Goal: Task Accomplishment & Management: Manage account settings

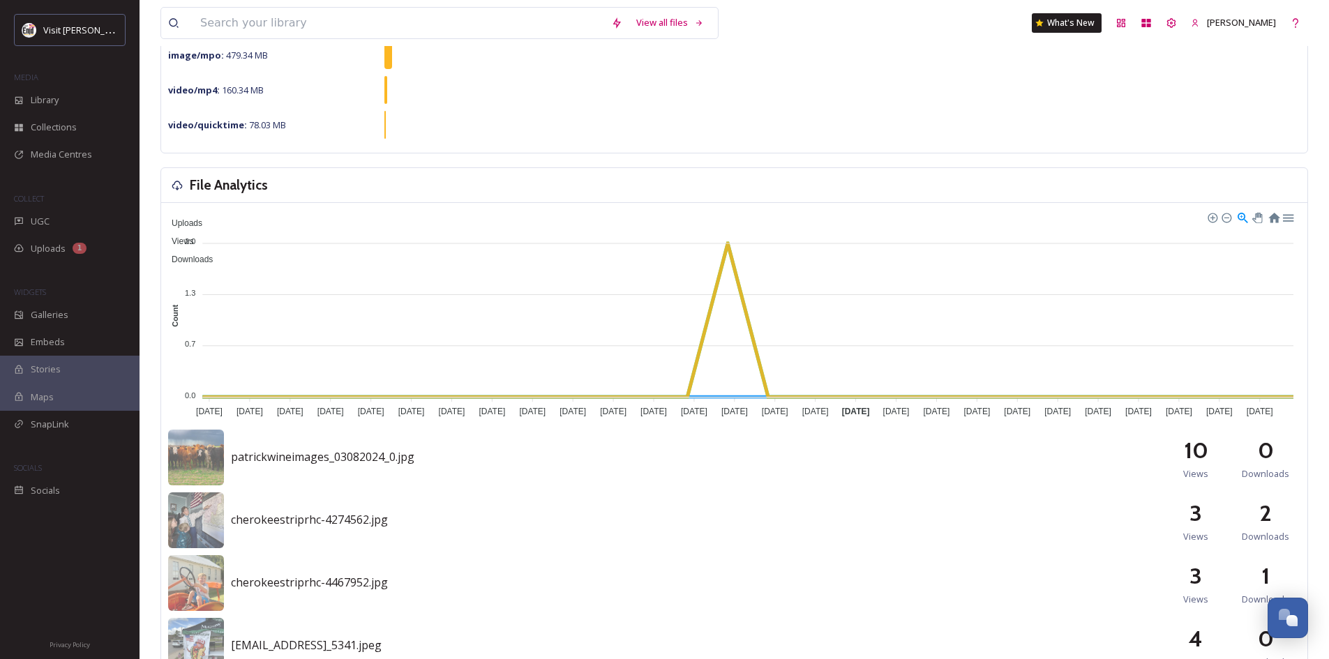
scroll to position [279, 0]
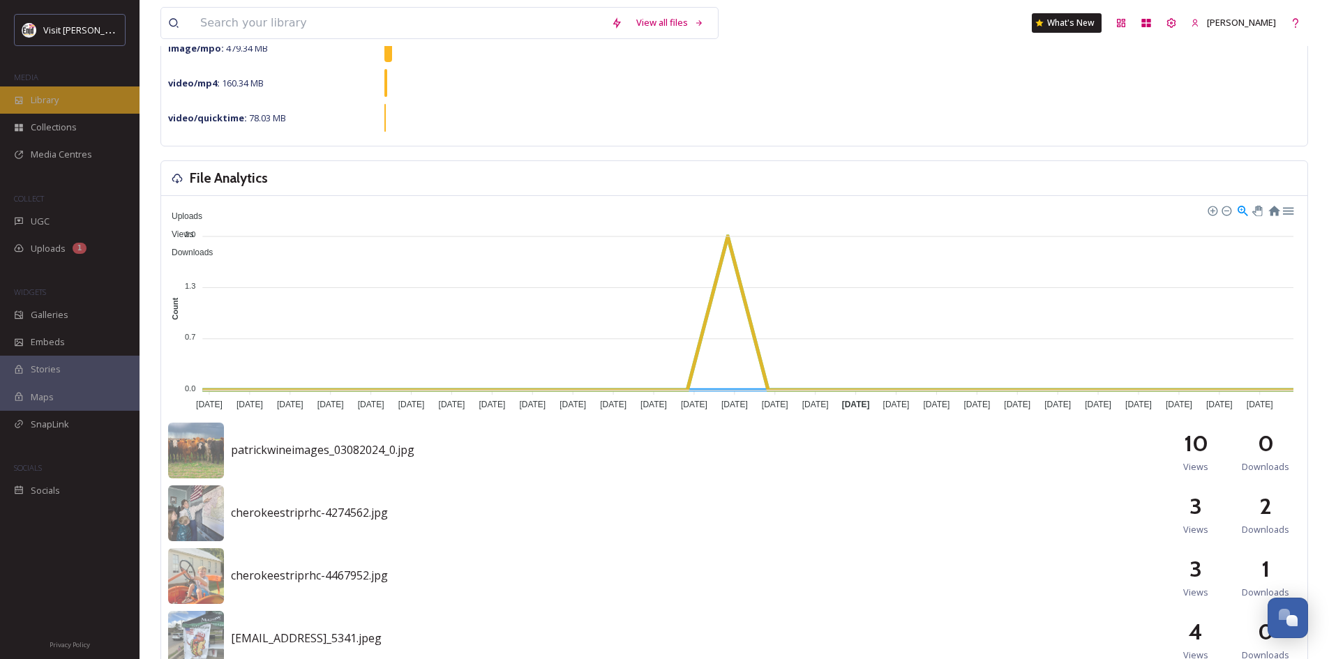
click at [45, 94] on span "Library" at bounding box center [45, 100] width 28 height 13
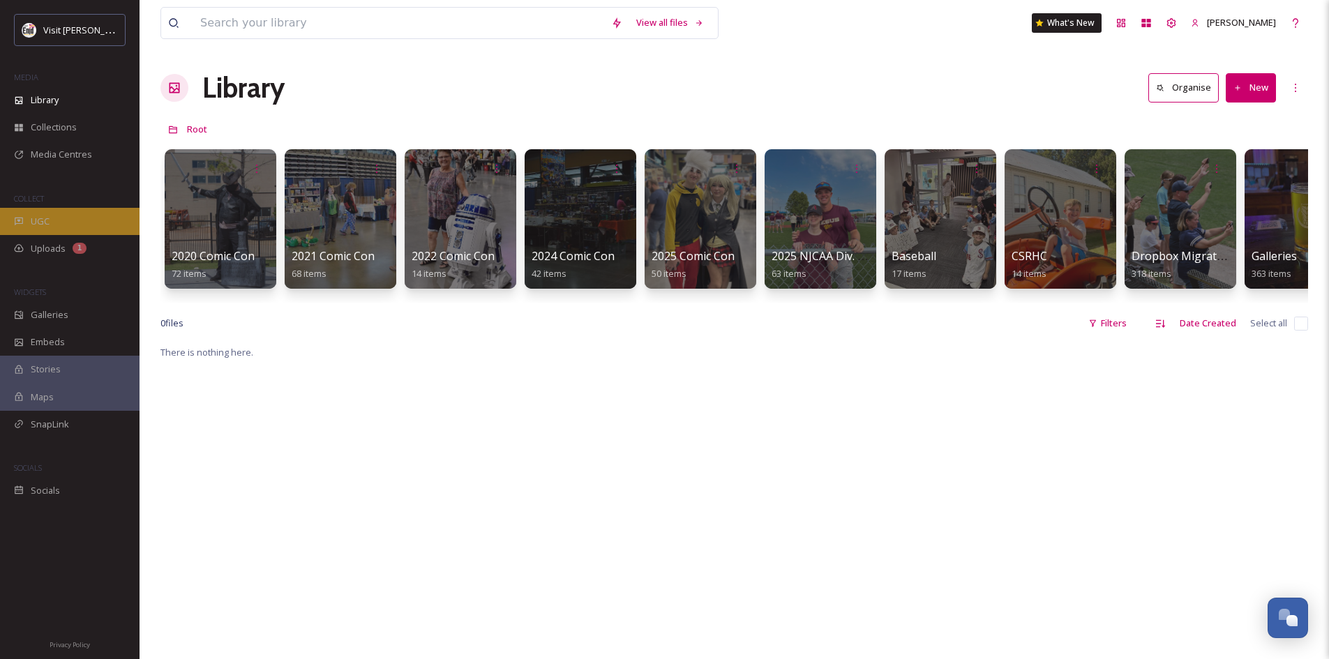
click at [41, 216] on span "UGC" at bounding box center [40, 221] width 19 height 13
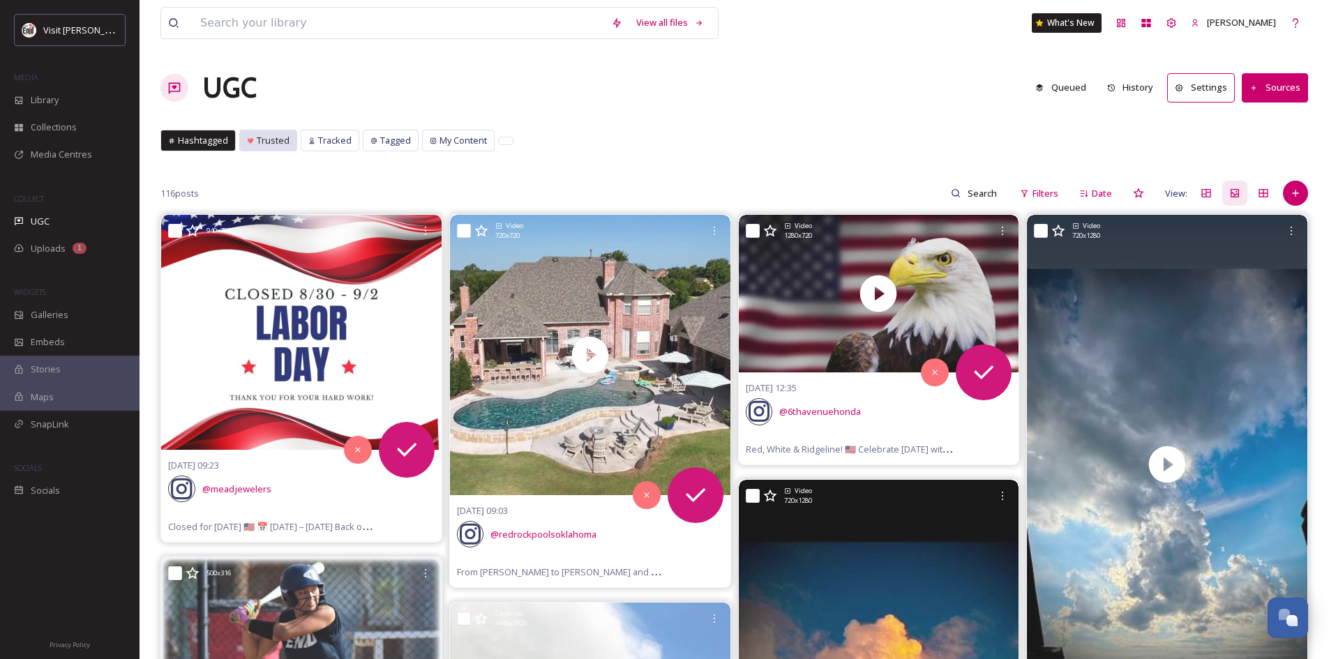
click at [265, 145] on span "Trusted" at bounding box center [273, 140] width 33 height 13
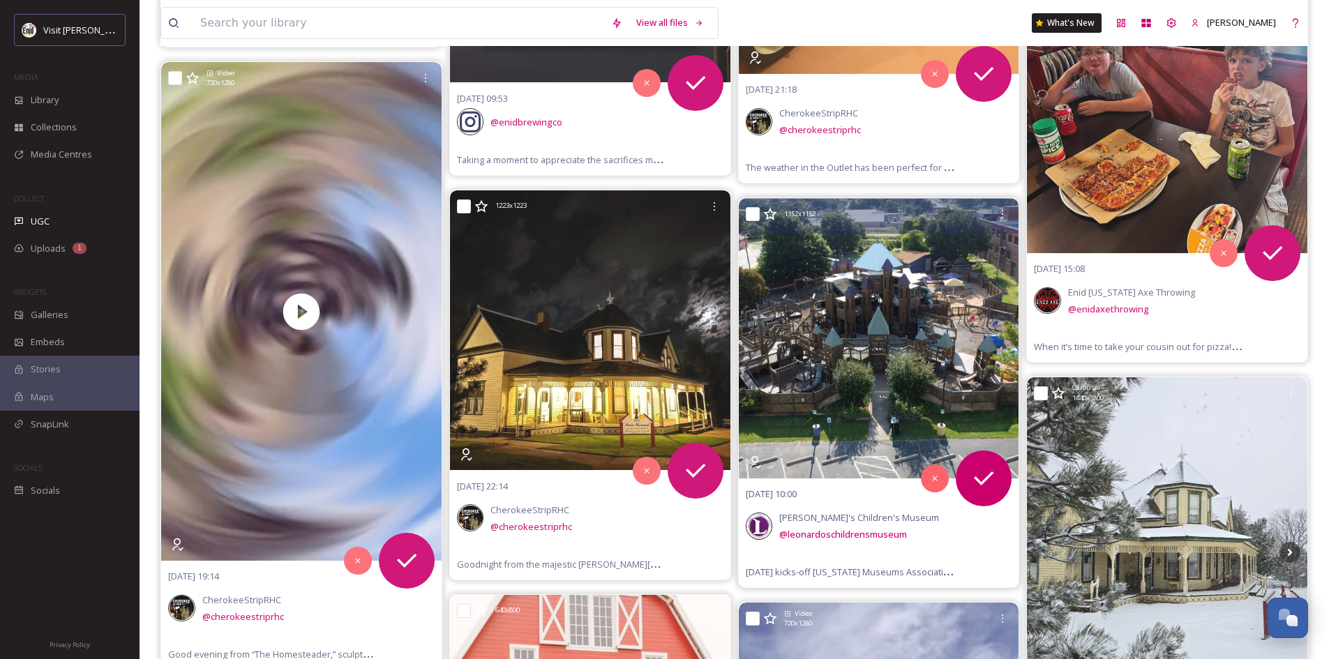
scroll to position [1256, 0]
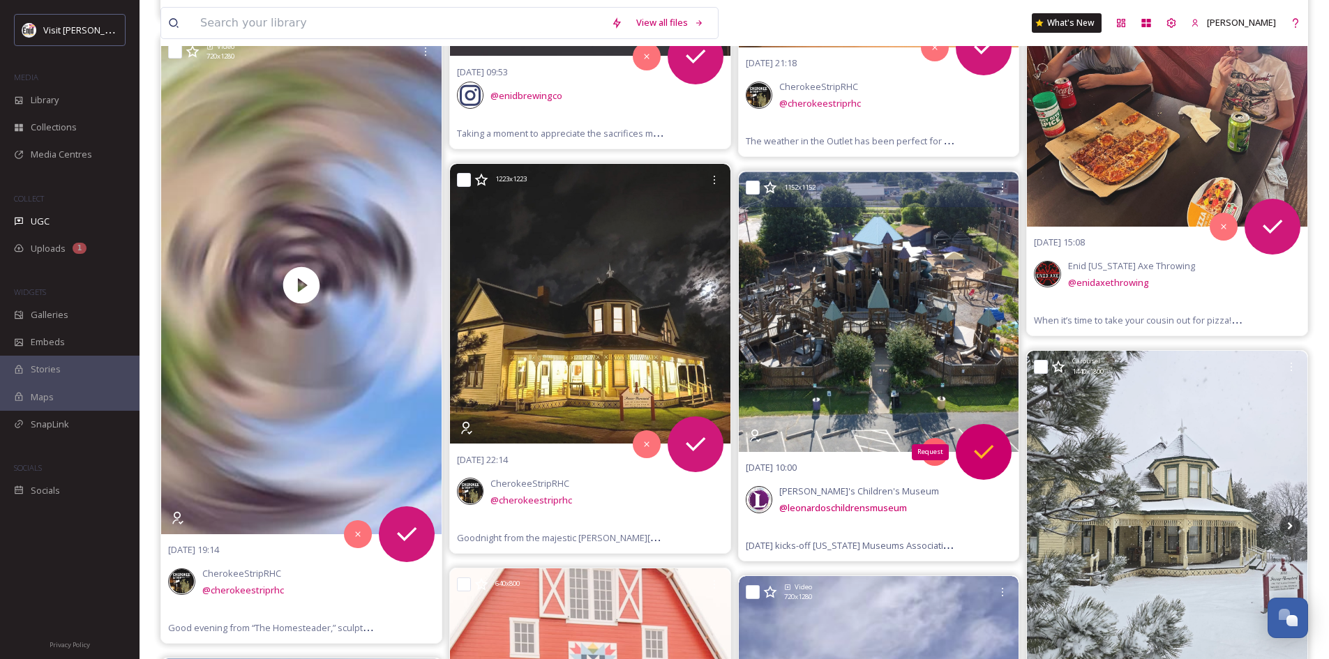
click at [982, 454] on icon at bounding box center [984, 452] width 28 height 28
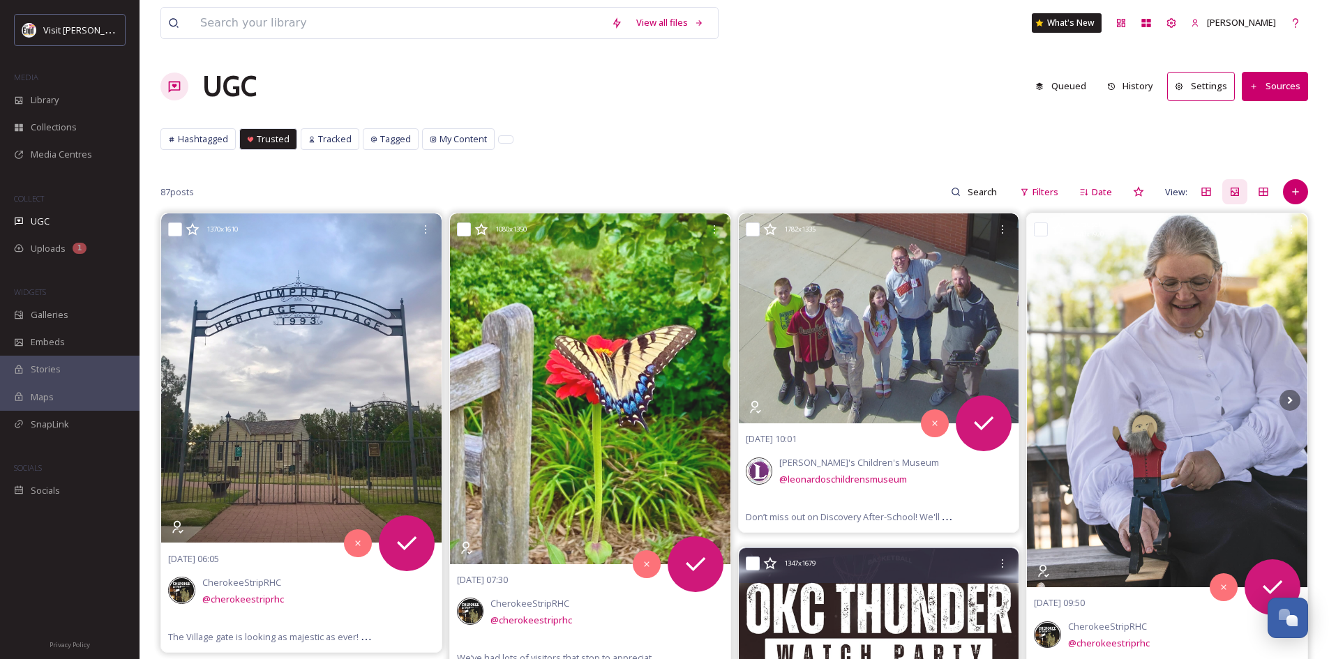
scroll to position [0, 0]
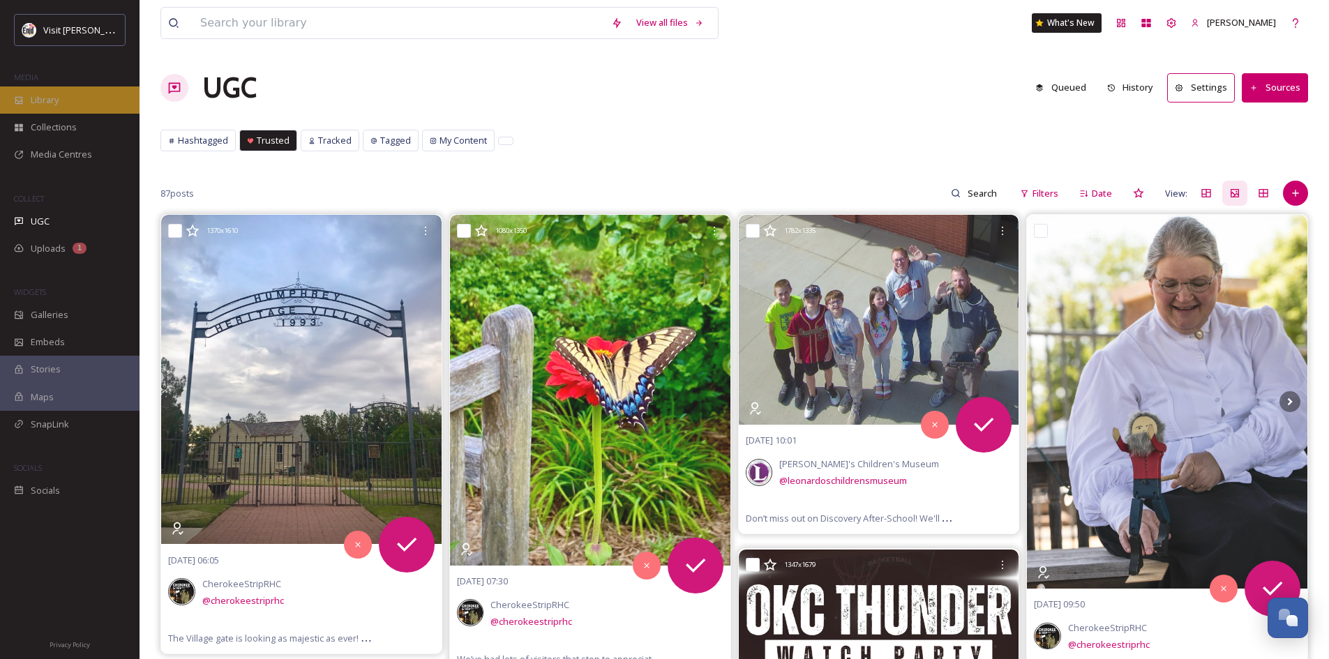
click at [38, 98] on span "Library" at bounding box center [45, 100] width 28 height 13
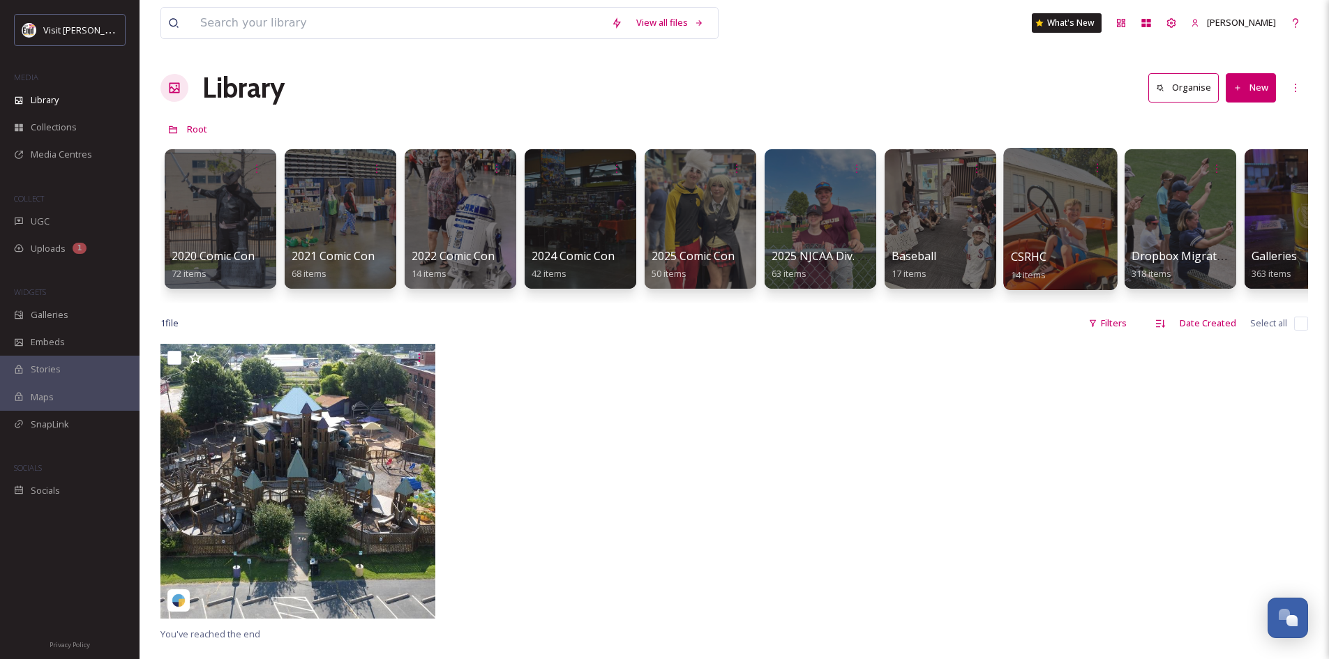
click at [1045, 237] on div at bounding box center [1060, 219] width 114 height 142
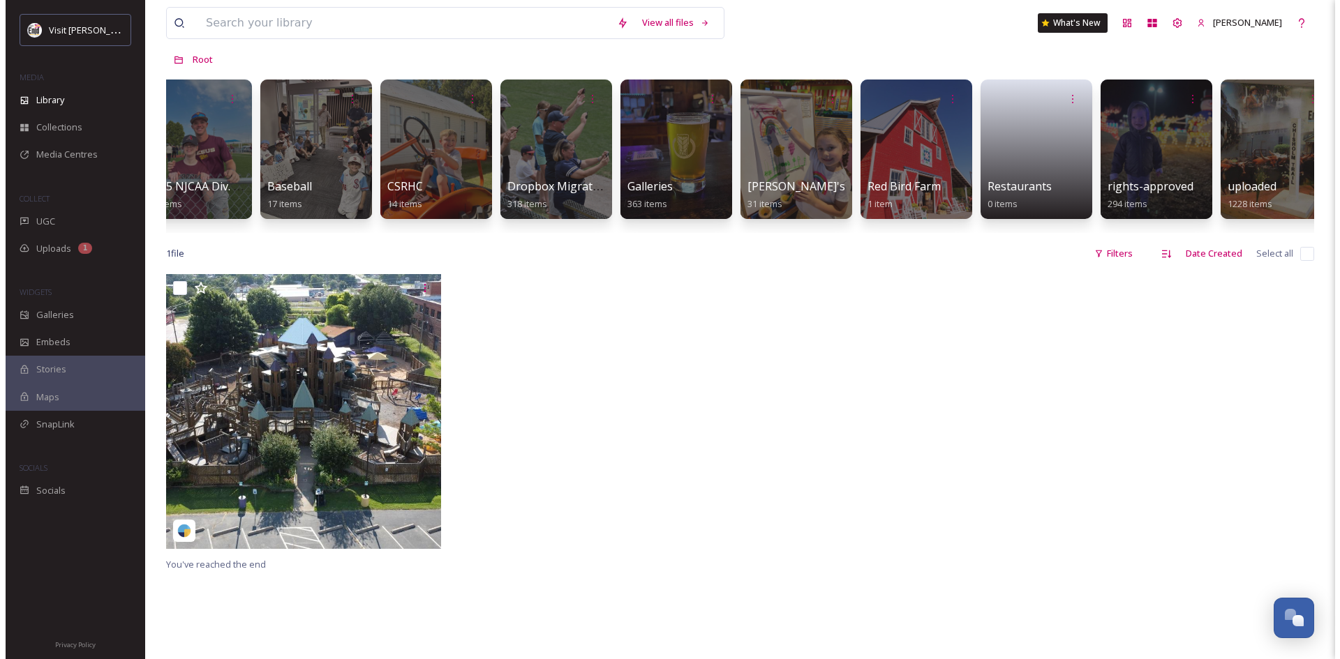
scroll to position [0, 652]
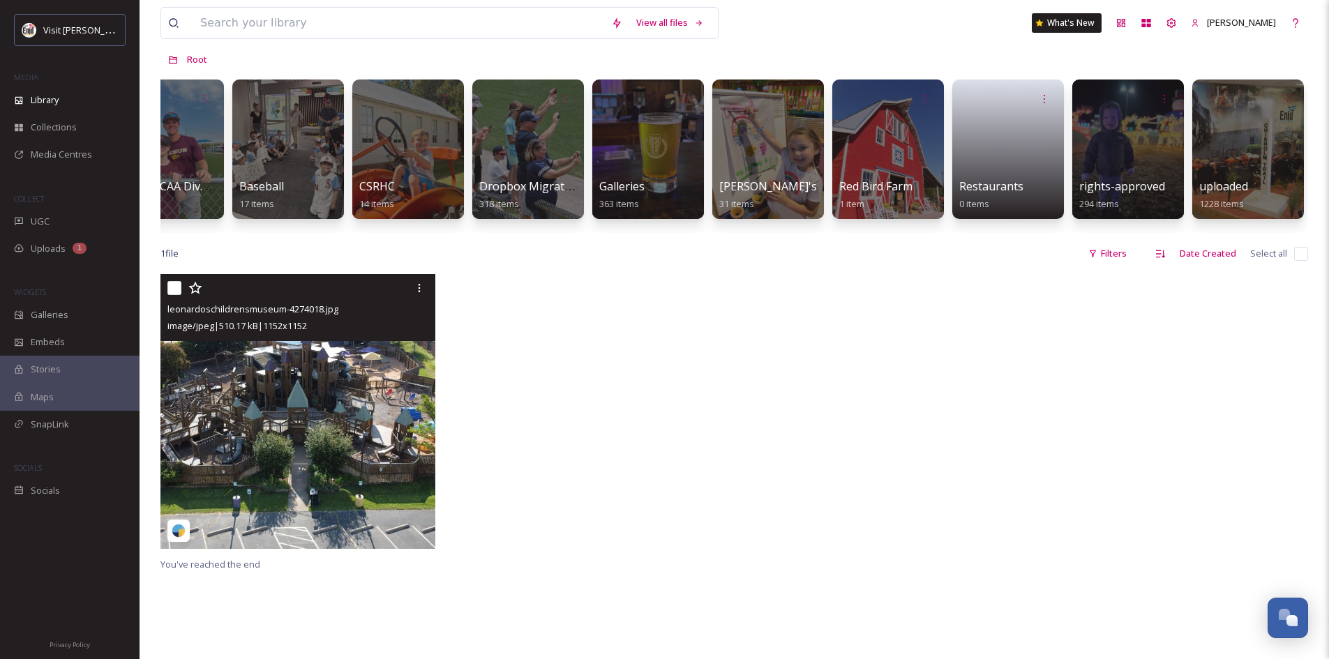
click at [174, 295] on input "checkbox" at bounding box center [174, 288] width 14 height 14
checkbox input "true"
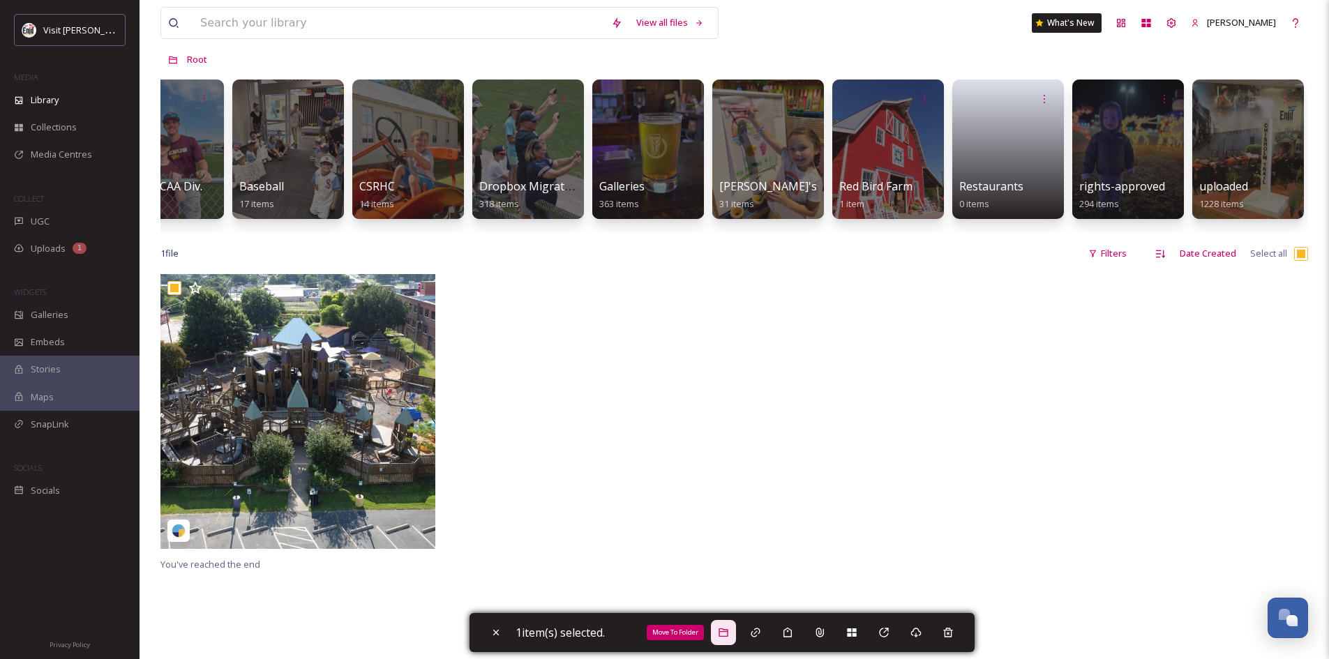
click at [735, 630] on div "Move To Folder" at bounding box center [723, 632] width 25 height 25
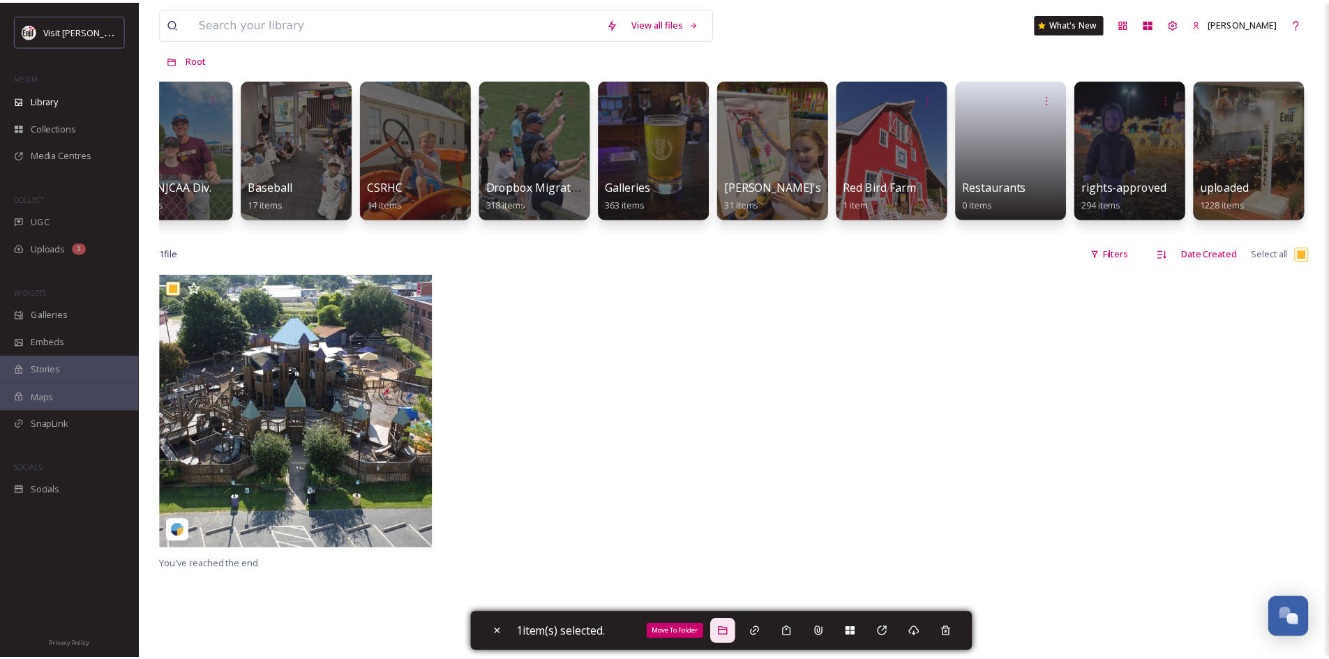
scroll to position [0, 642]
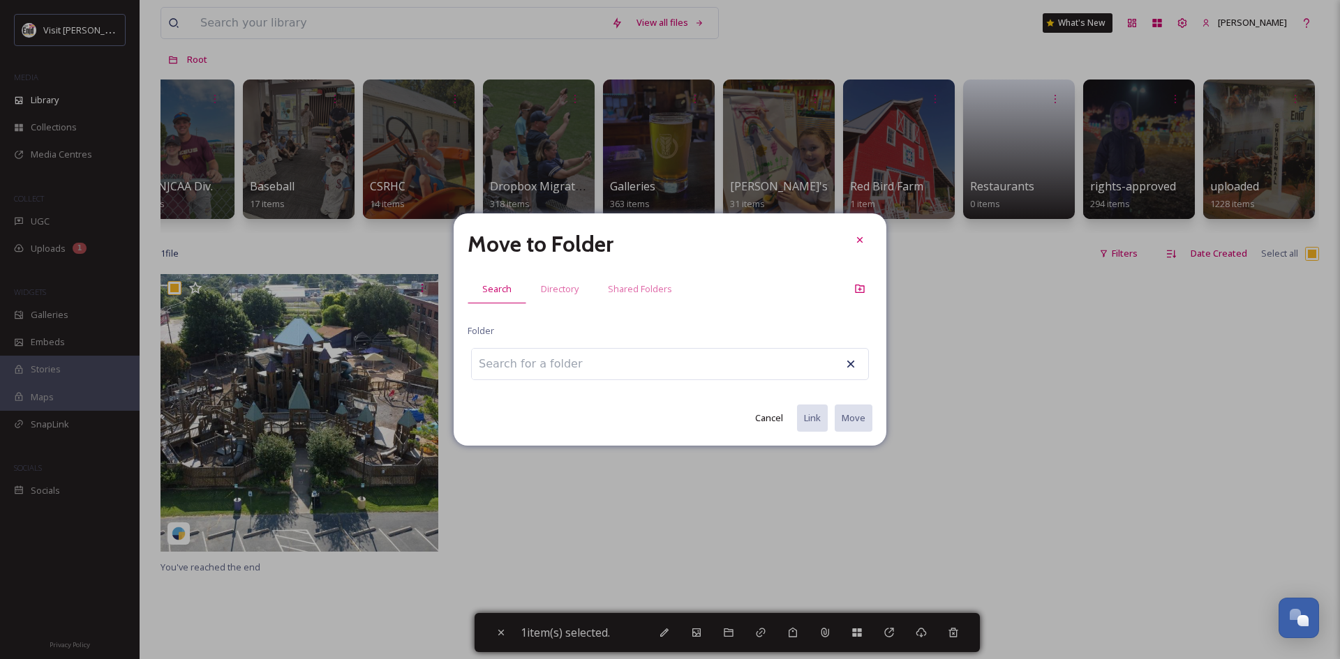
type input "L"
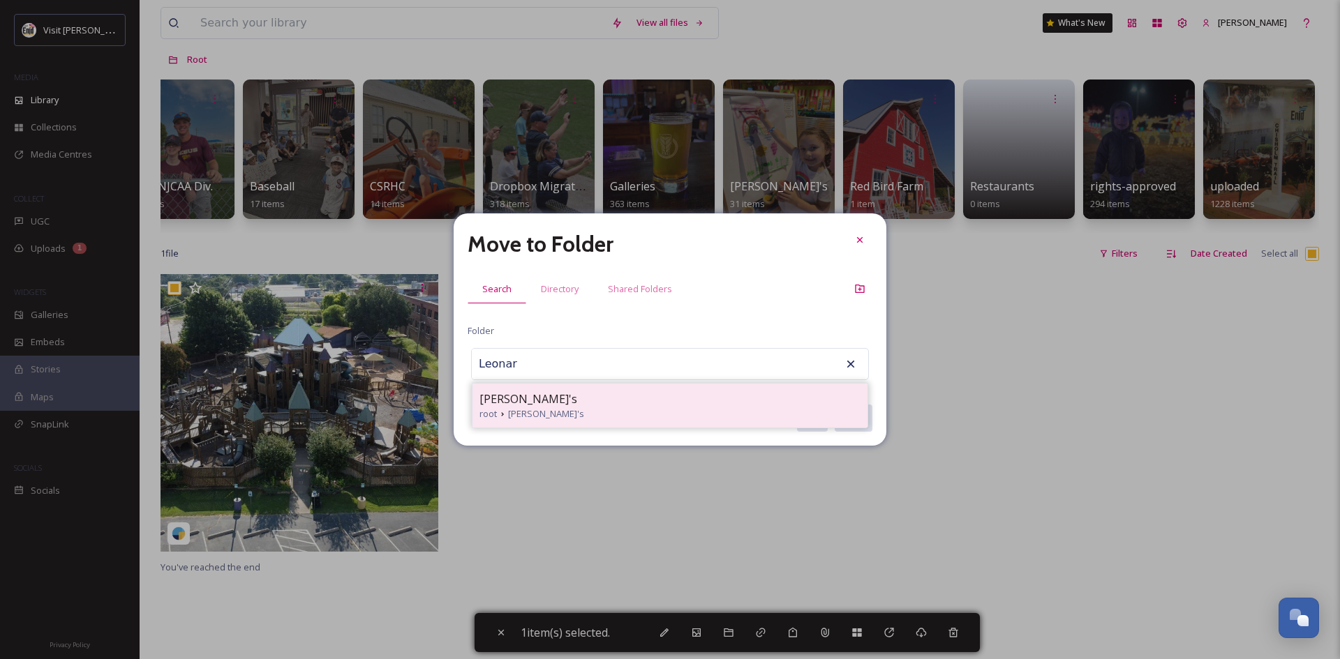
click at [501, 398] on span "[PERSON_NAME]'s" at bounding box center [528, 399] width 98 height 17
type input "[PERSON_NAME]'s"
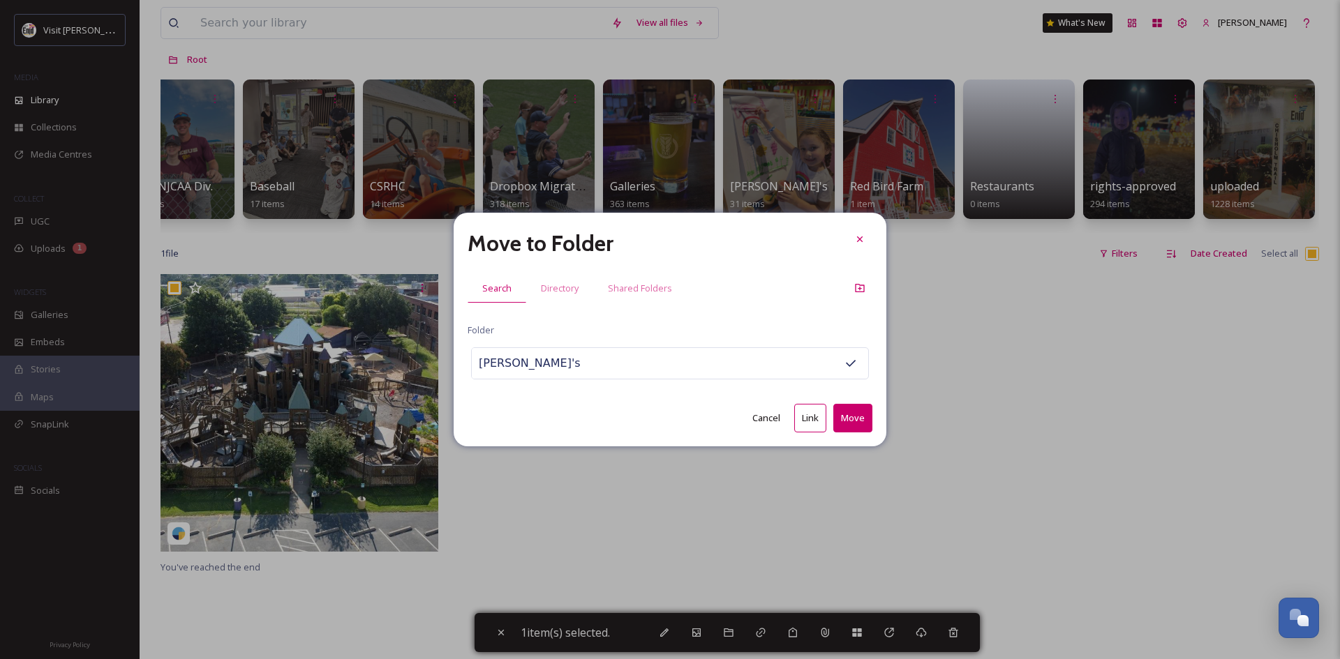
click at [855, 418] on button "Move" at bounding box center [852, 418] width 39 height 29
checkbox input "false"
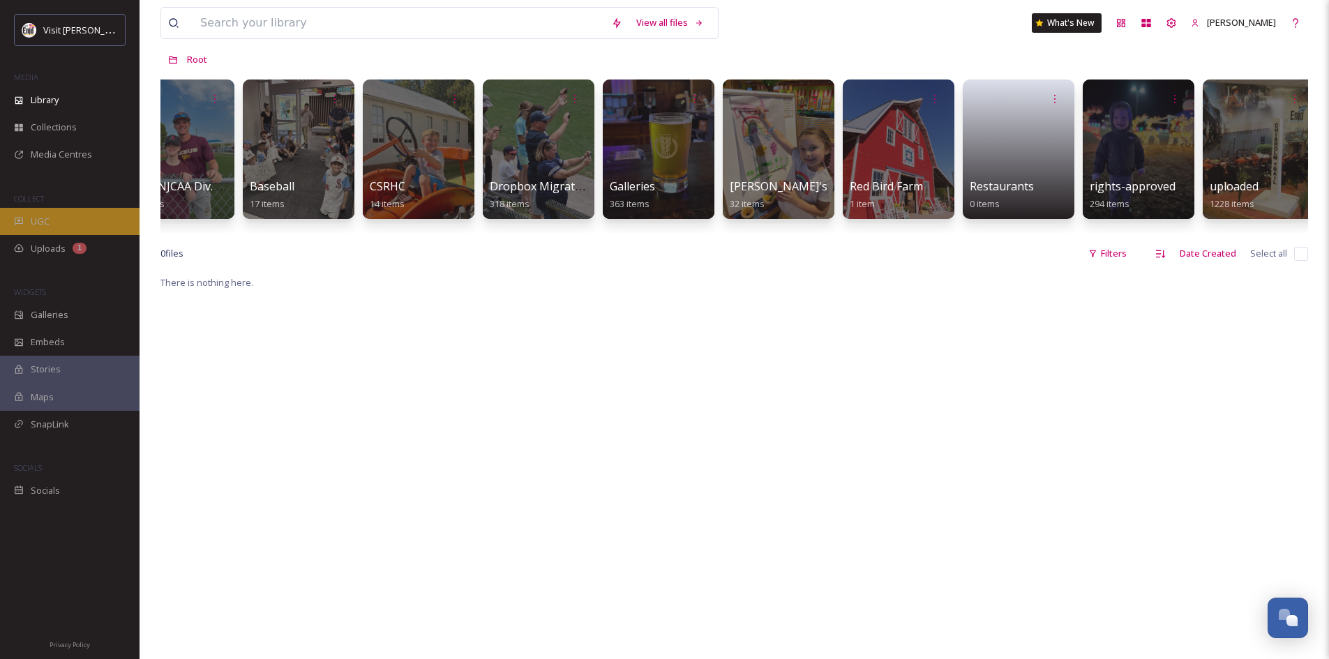
click at [43, 220] on span "UGC" at bounding box center [40, 221] width 19 height 13
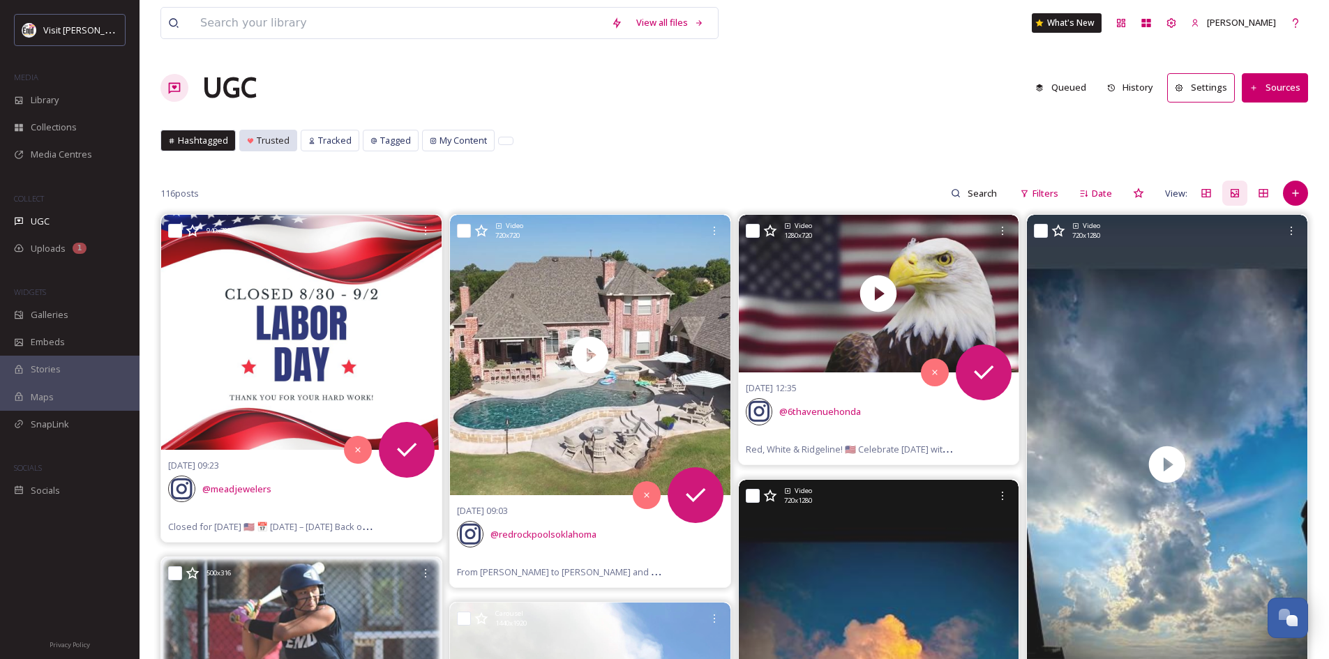
click at [274, 133] on div "Trusted" at bounding box center [268, 140] width 57 height 20
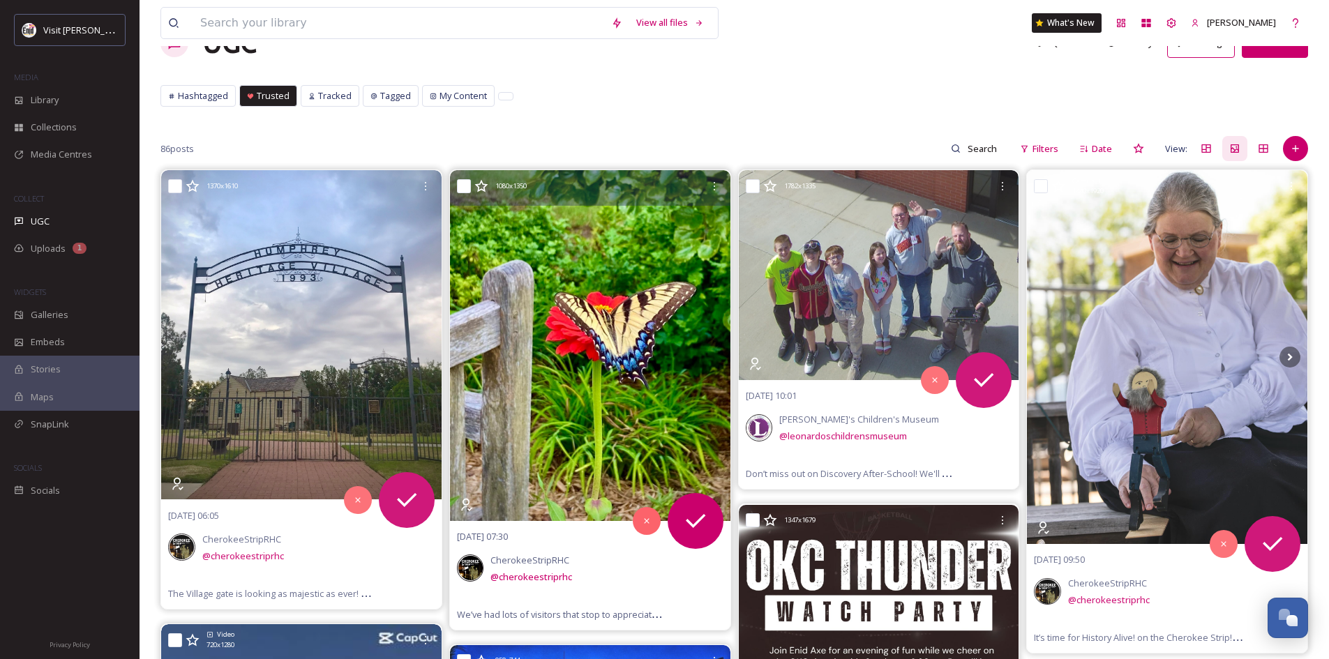
scroll to position [70, 0]
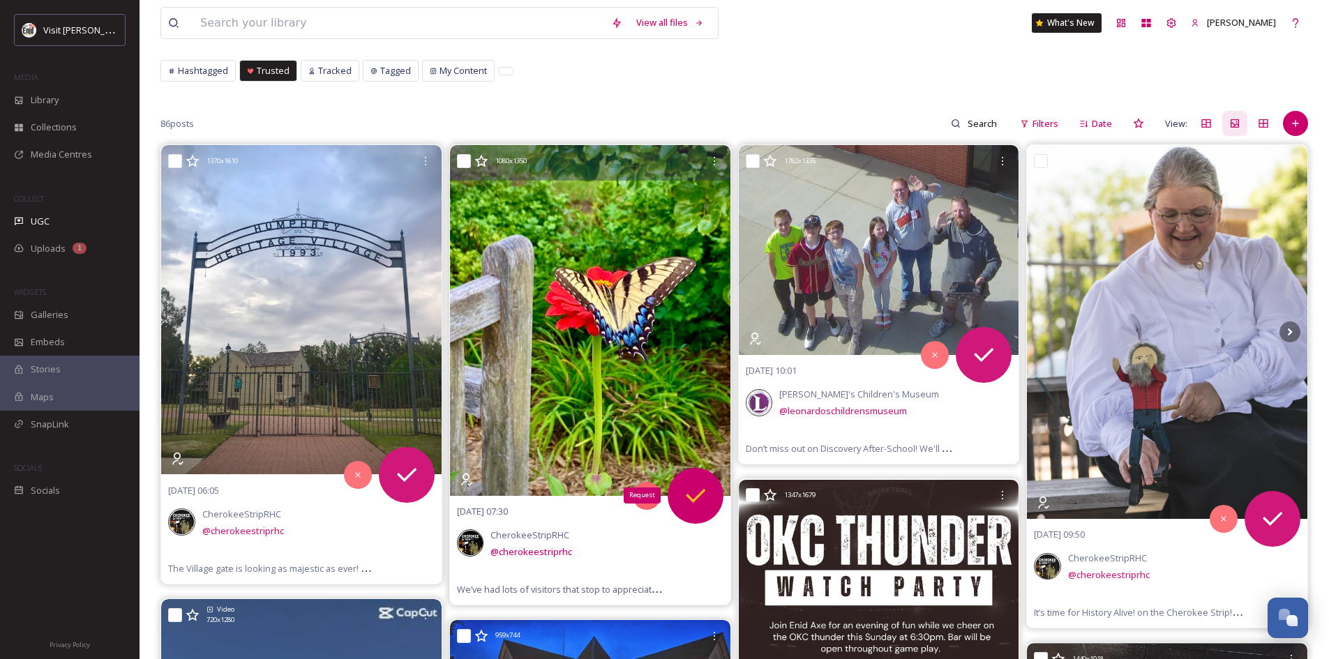
click at [694, 495] on icon at bounding box center [696, 496] width 28 height 28
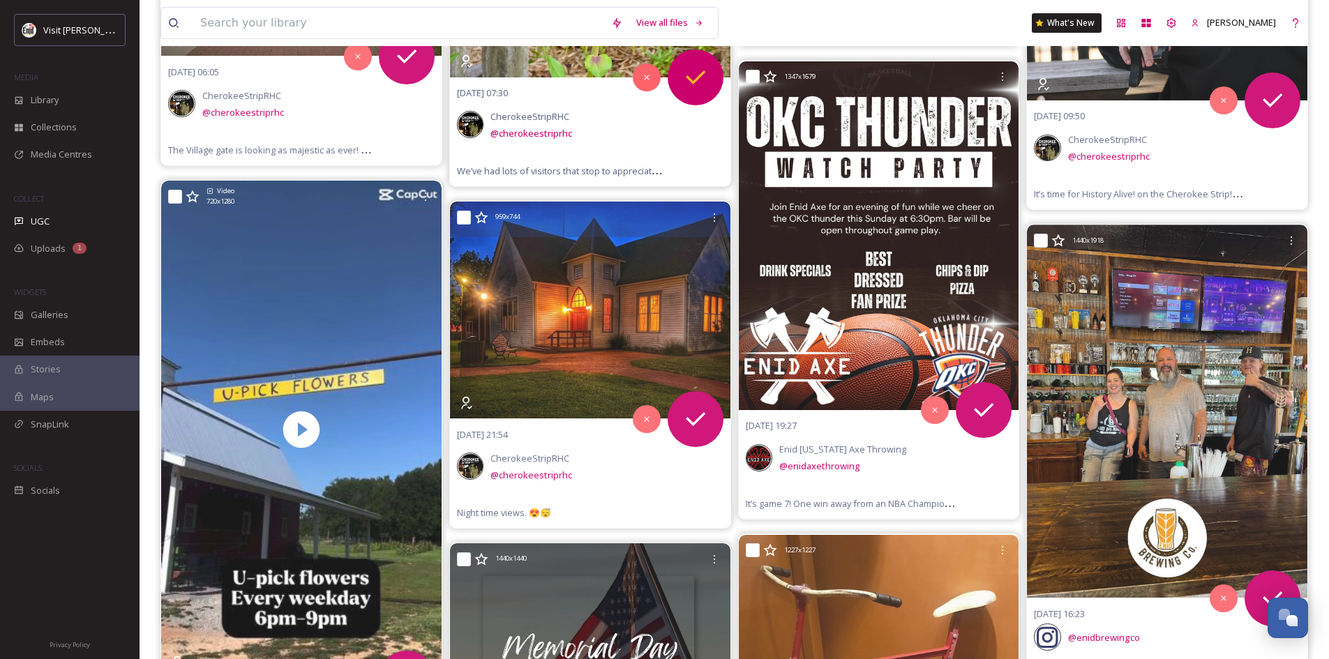
scroll to position [558, 0]
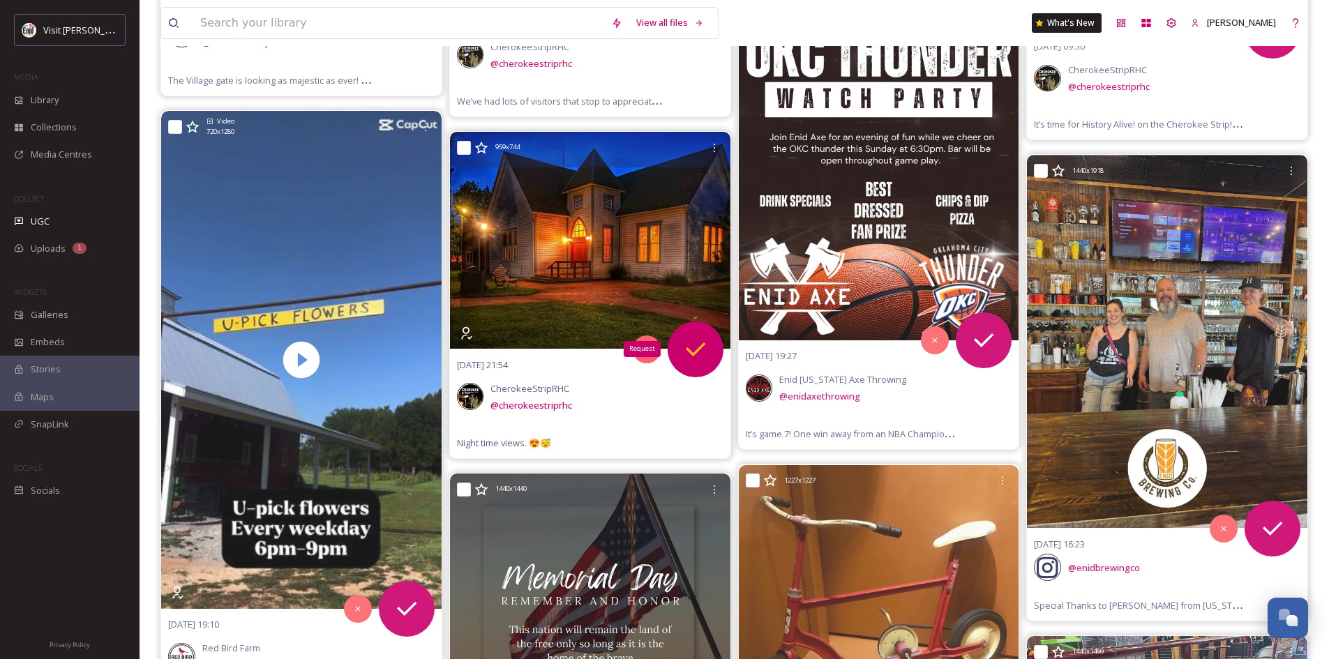
click at [696, 345] on icon at bounding box center [696, 350] width 28 height 28
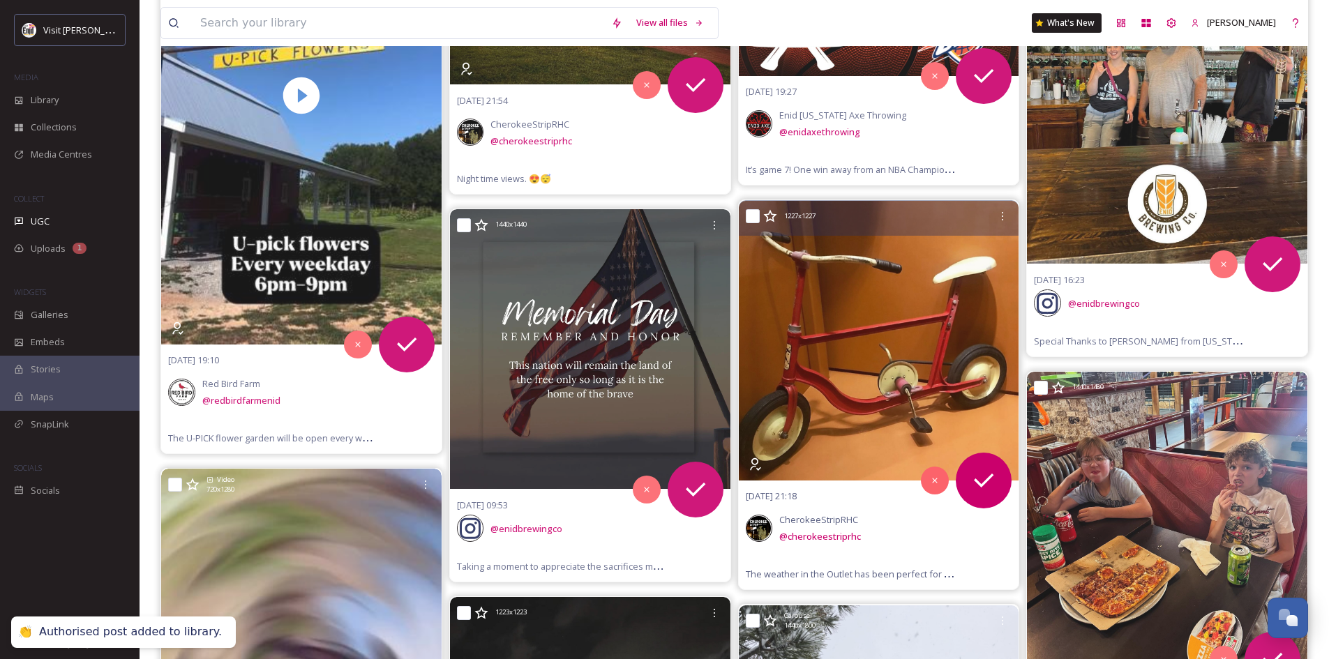
scroll to position [837, 0]
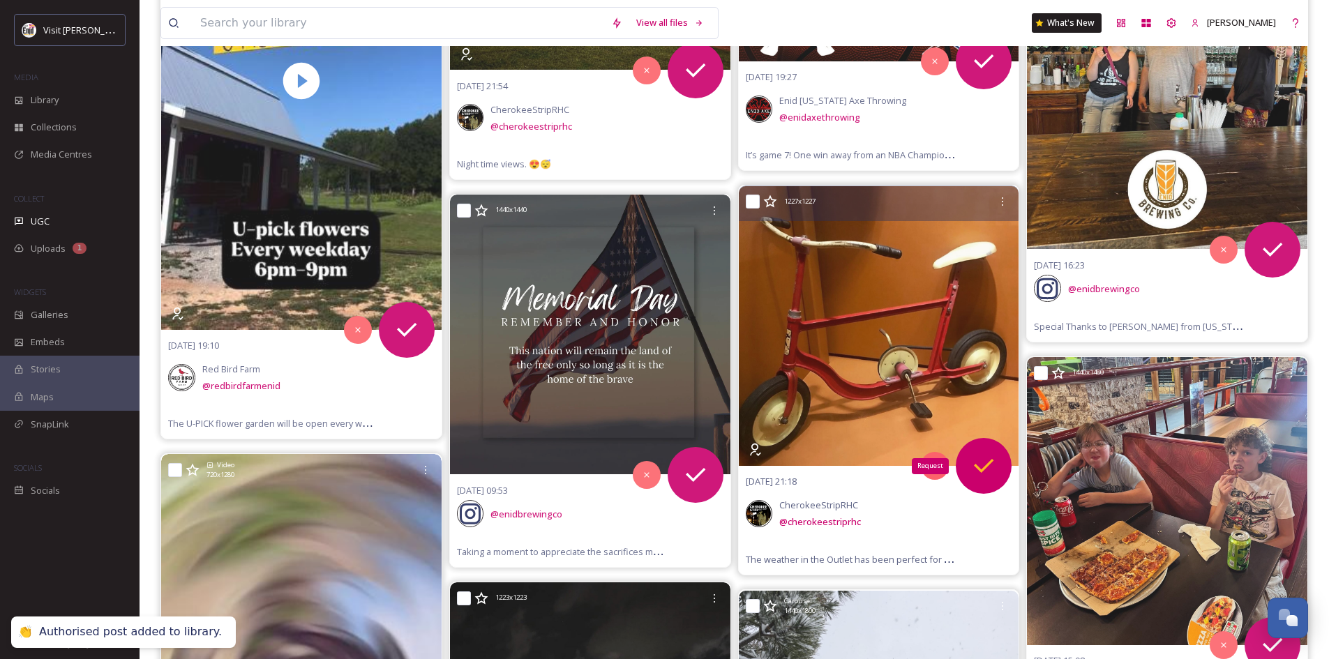
click at [985, 461] on icon at bounding box center [984, 466] width 28 height 28
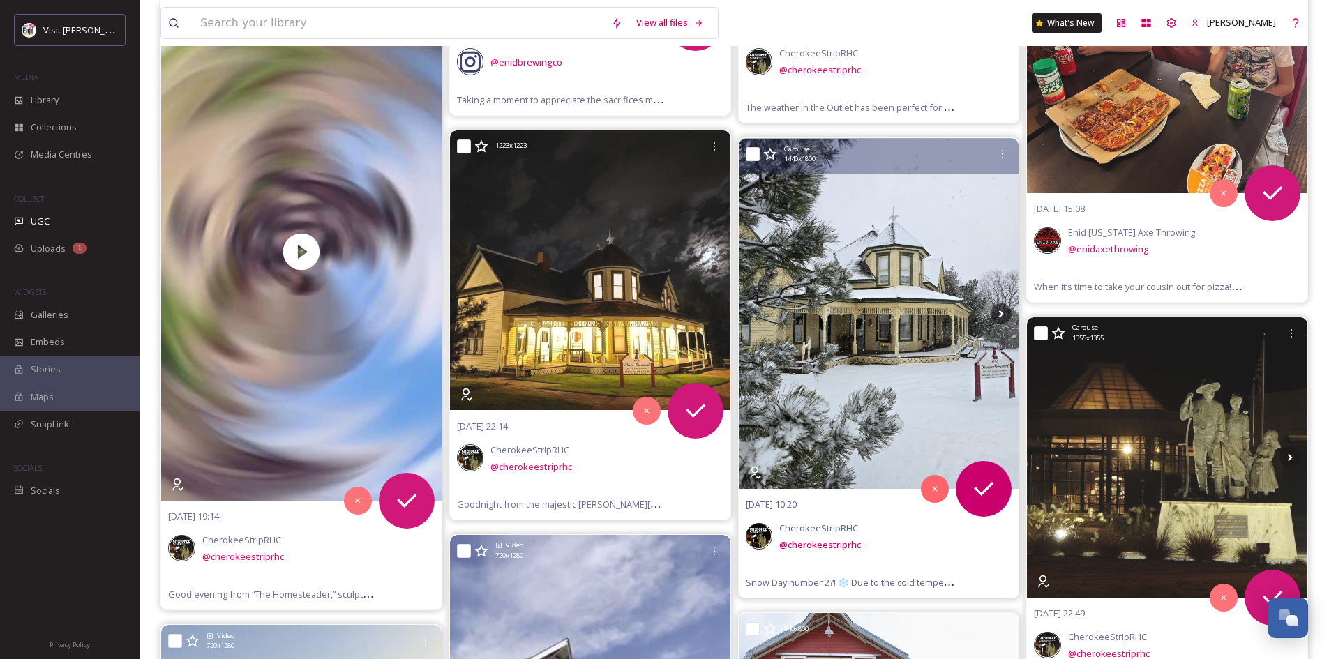
scroll to position [1326, 0]
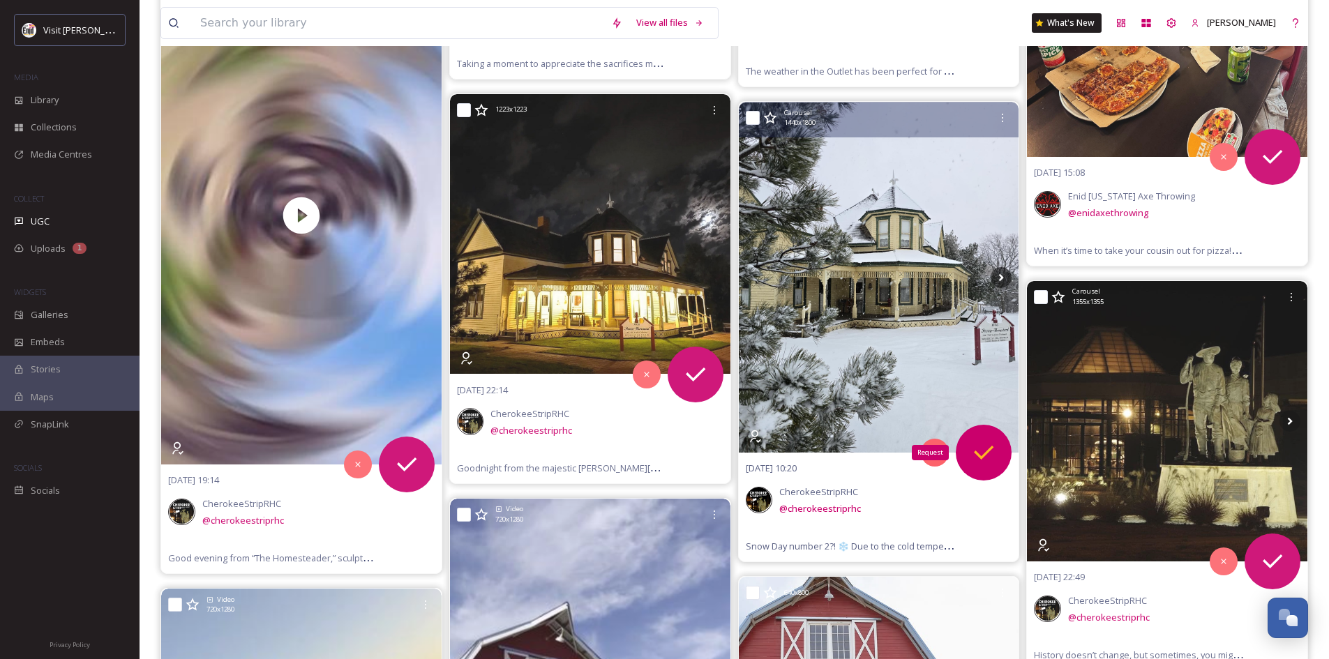
click at [981, 450] on icon at bounding box center [984, 453] width 28 height 28
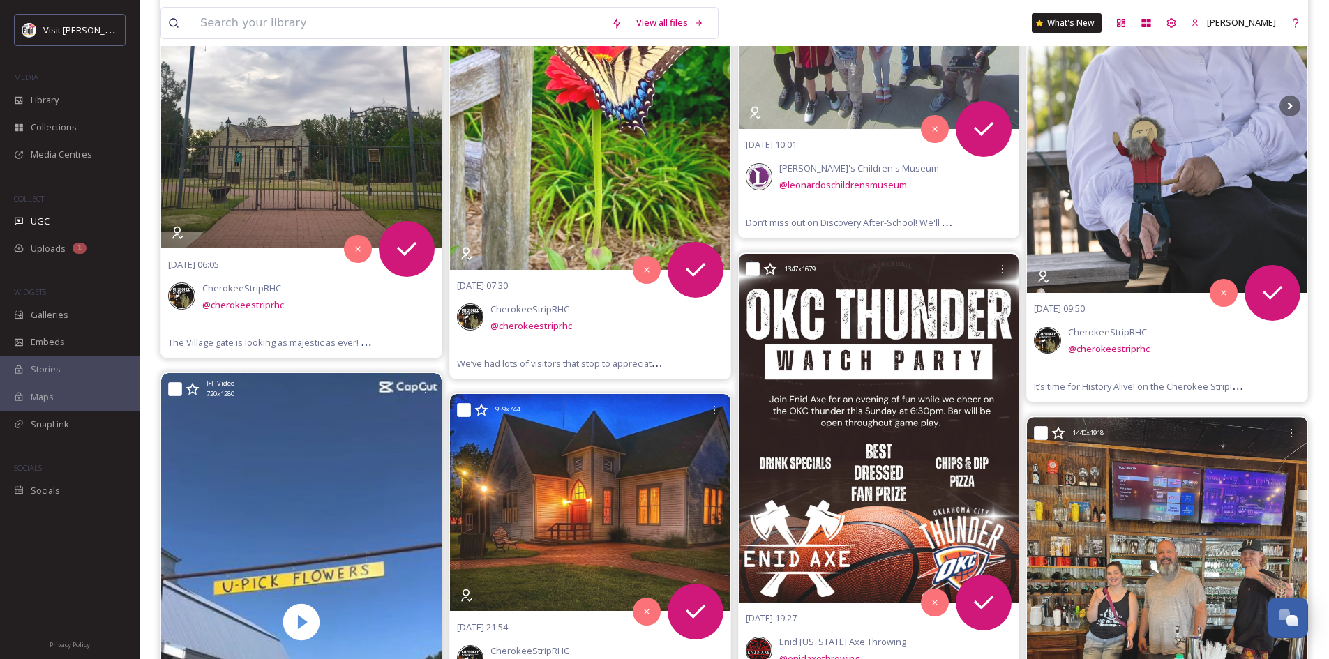
scroll to position [0, 0]
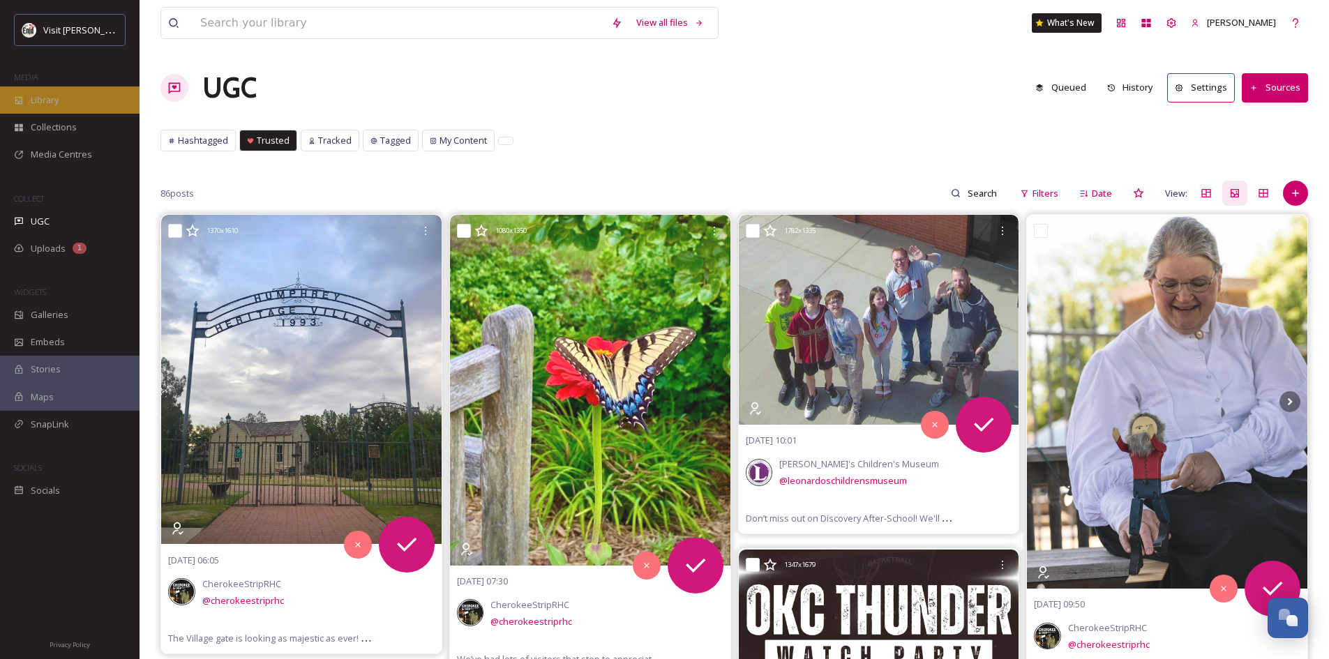
click at [45, 96] on span "Library" at bounding box center [45, 100] width 28 height 13
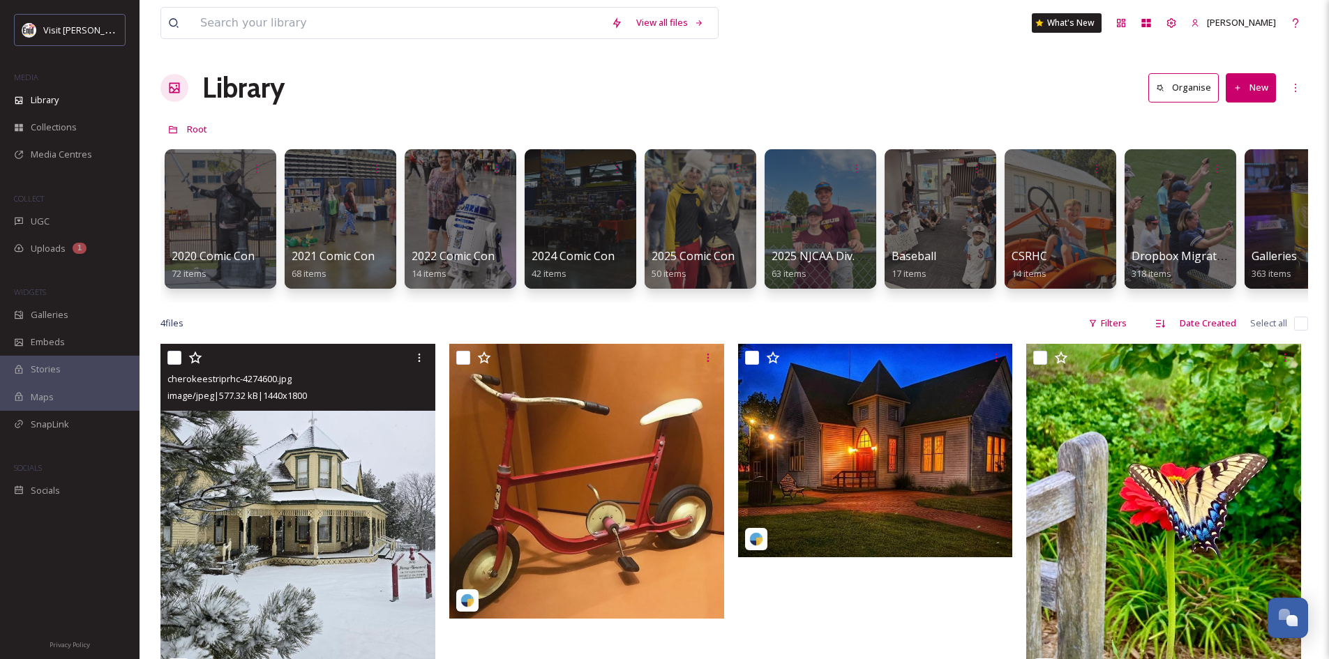
click at [178, 365] on input "checkbox" at bounding box center [174, 358] width 14 height 14
checkbox input "true"
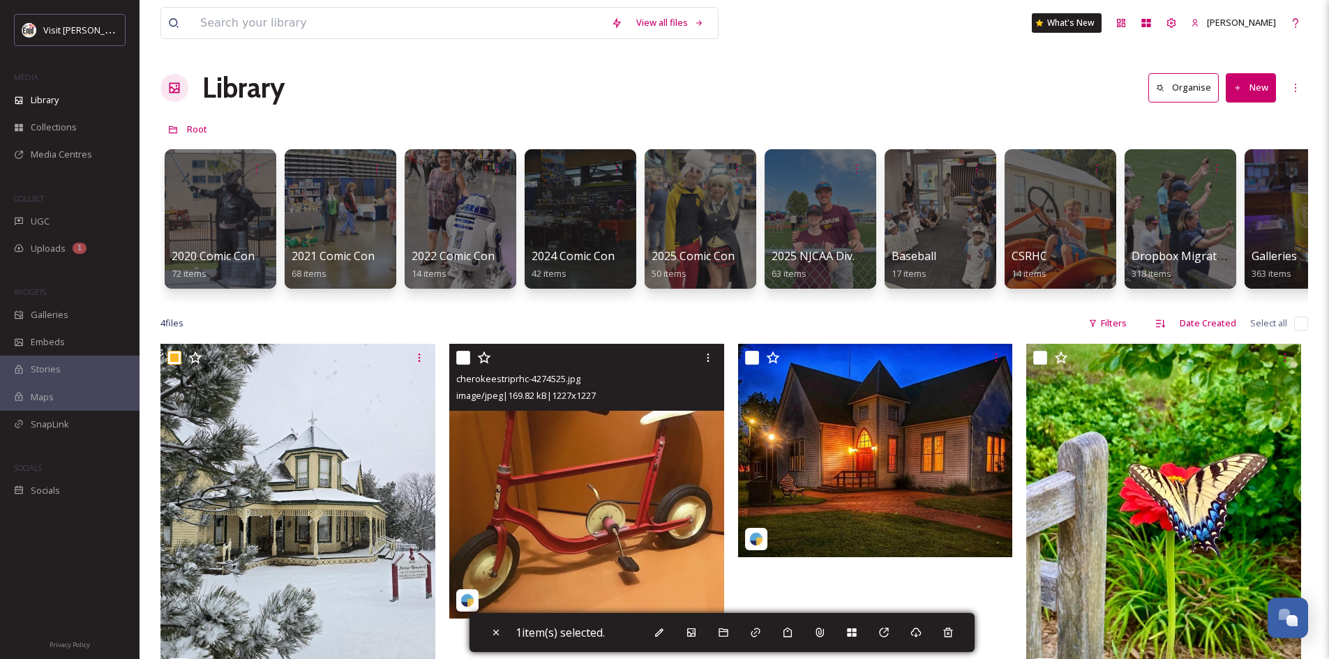
click at [465, 365] on input "checkbox" at bounding box center [463, 358] width 14 height 14
checkbox input "true"
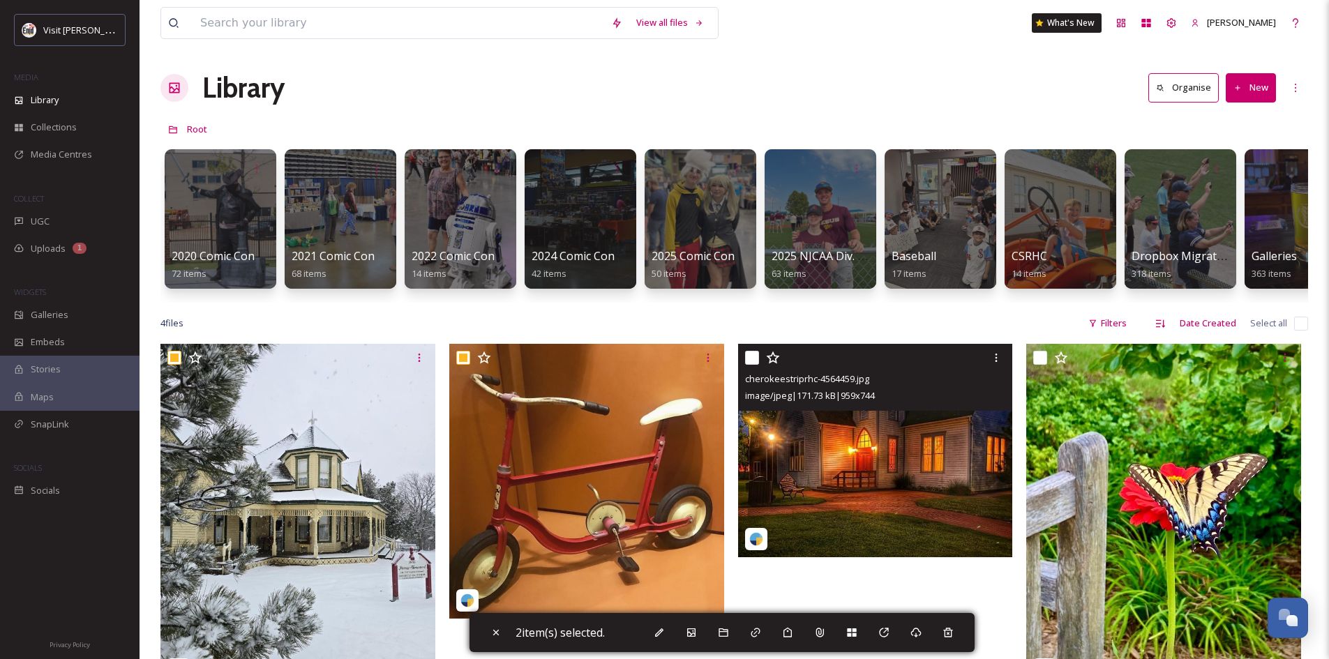
click at [754, 365] on input "checkbox" at bounding box center [752, 358] width 14 height 14
checkbox input "true"
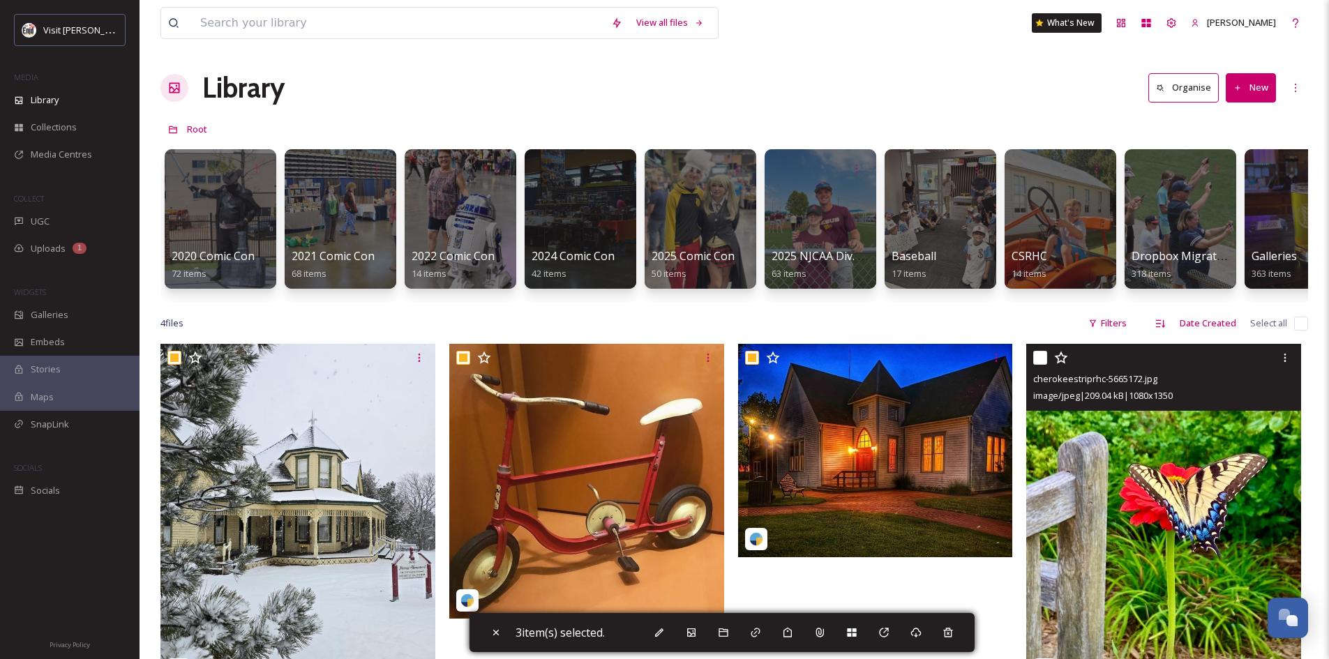
click at [1038, 365] on input "checkbox" at bounding box center [1040, 358] width 14 height 14
checkbox input "true"
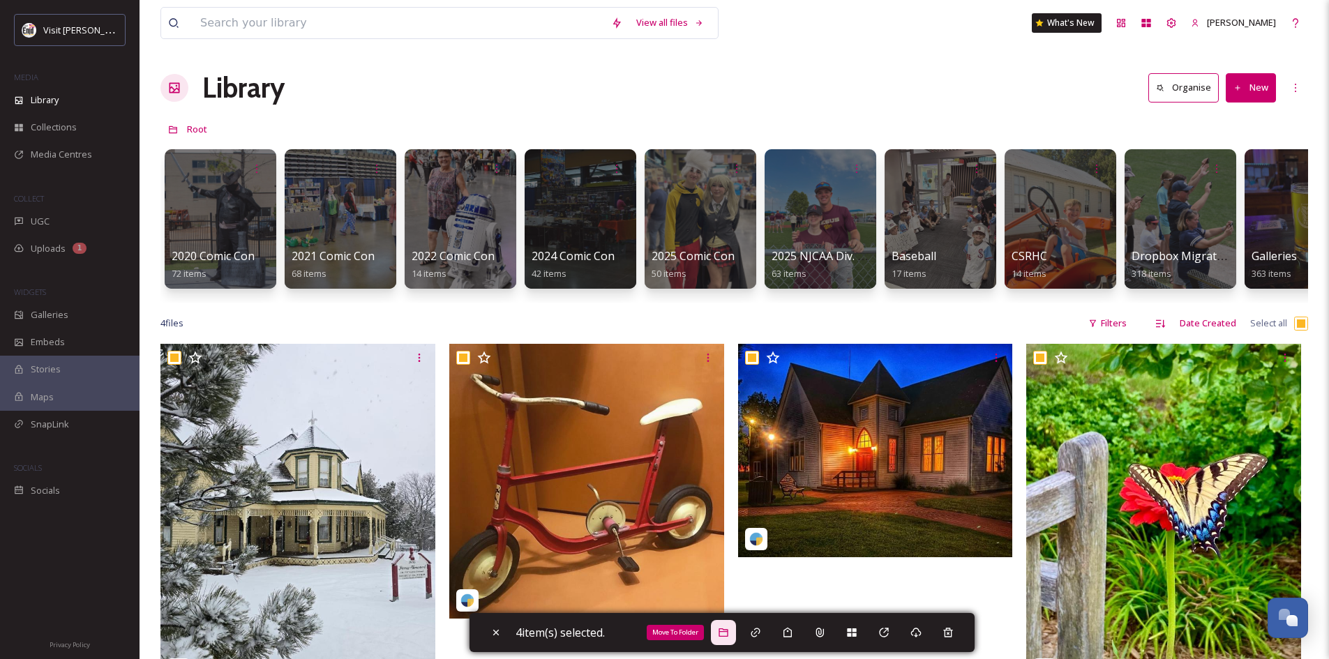
click at [728, 630] on icon at bounding box center [723, 633] width 9 height 8
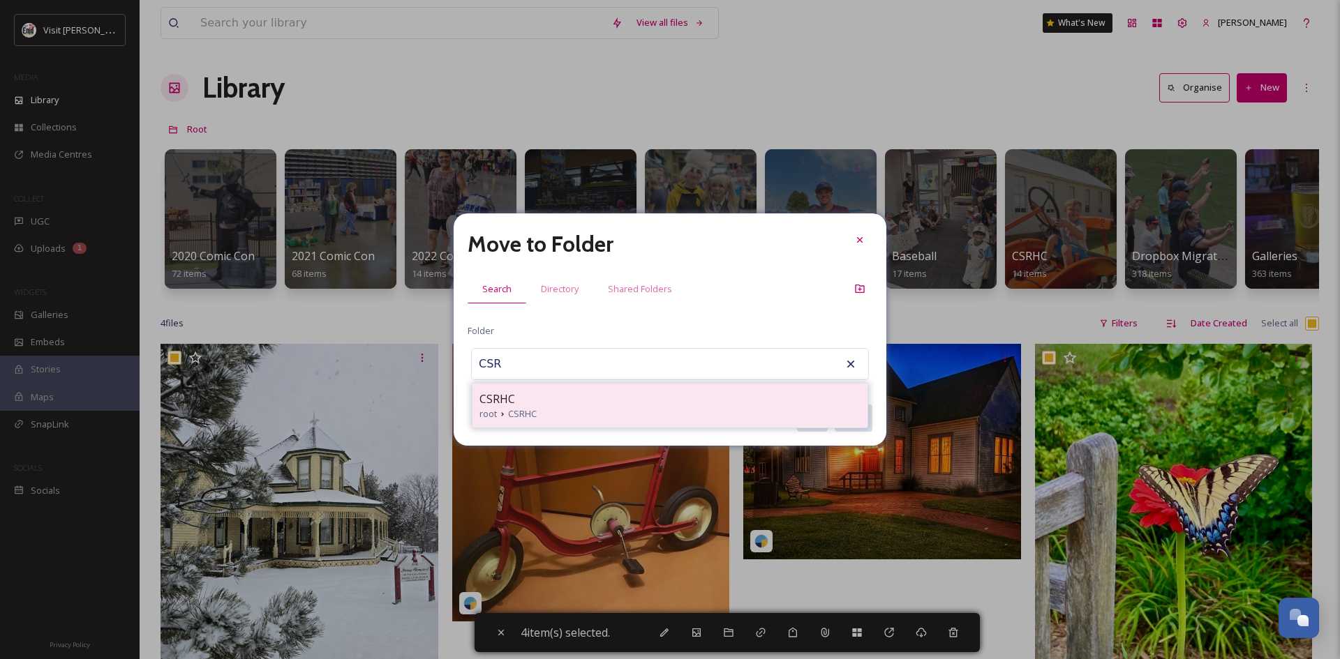
click at [523, 409] on span "CSRHC" at bounding box center [522, 414] width 29 height 13
type input "CSRHC"
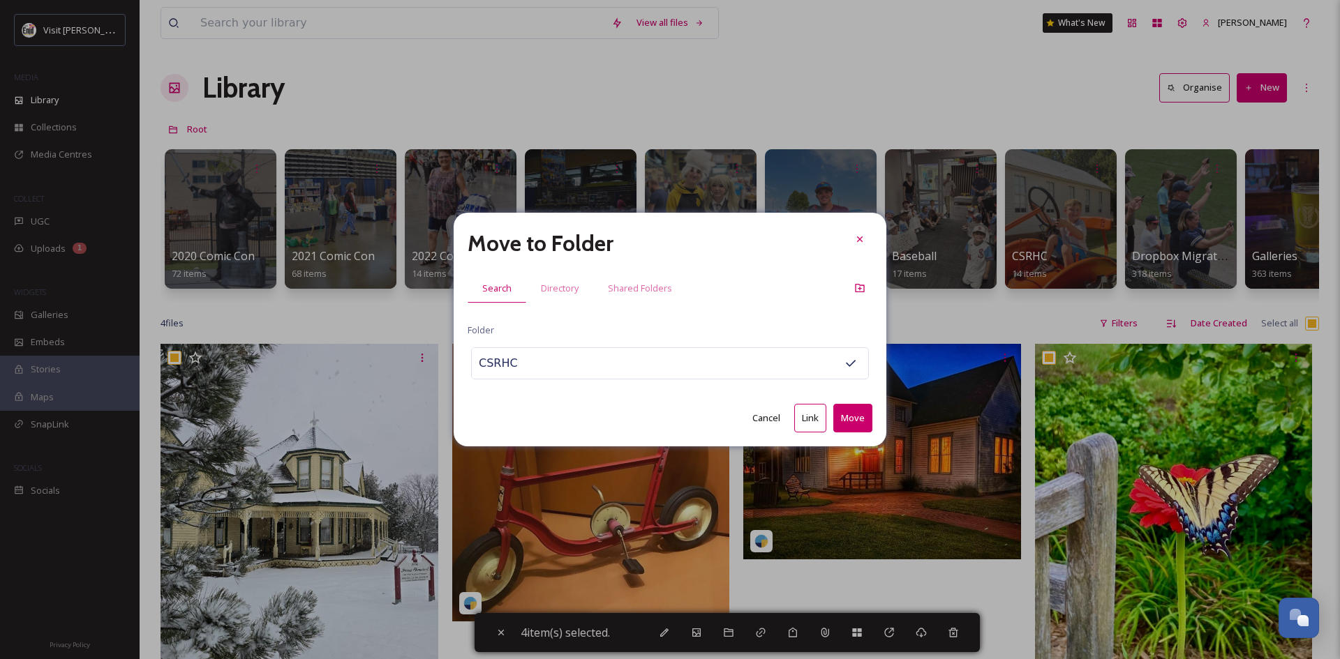
click at [849, 419] on button "Move" at bounding box center [852, 418] width 39 height 29
checkbox input "false"
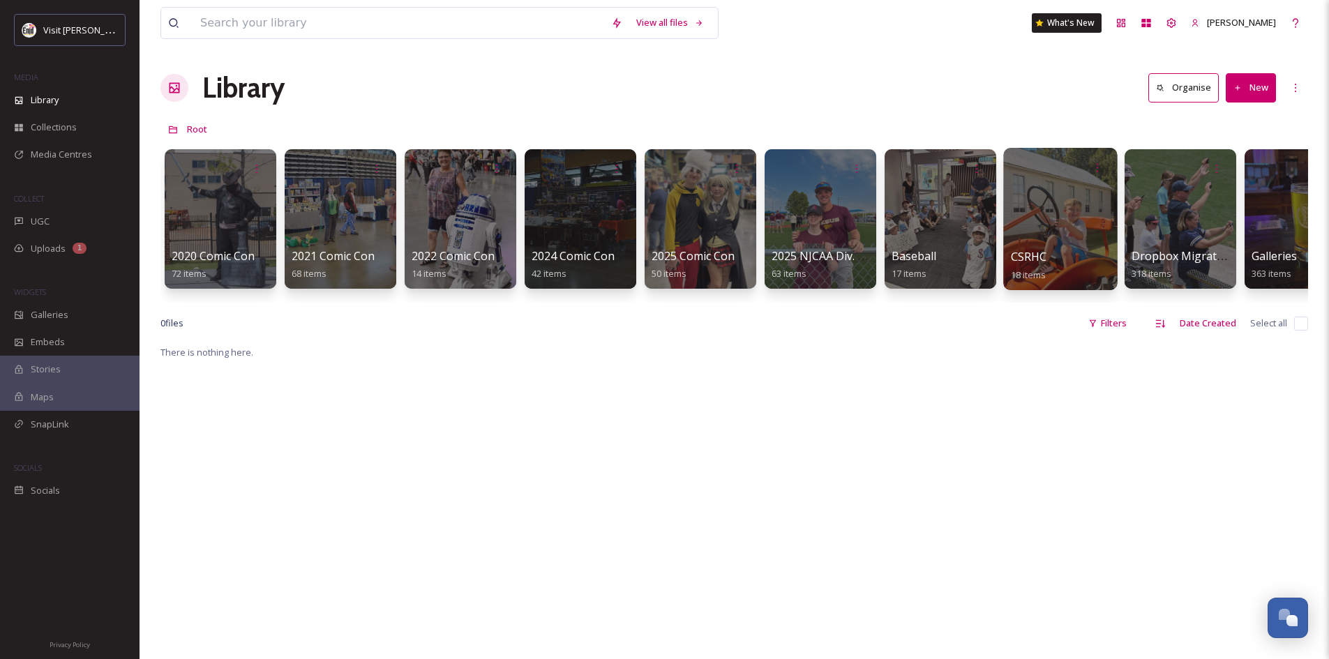
click at [1023, 202] on div at bounding box center [1060, 219] width 114 height 142
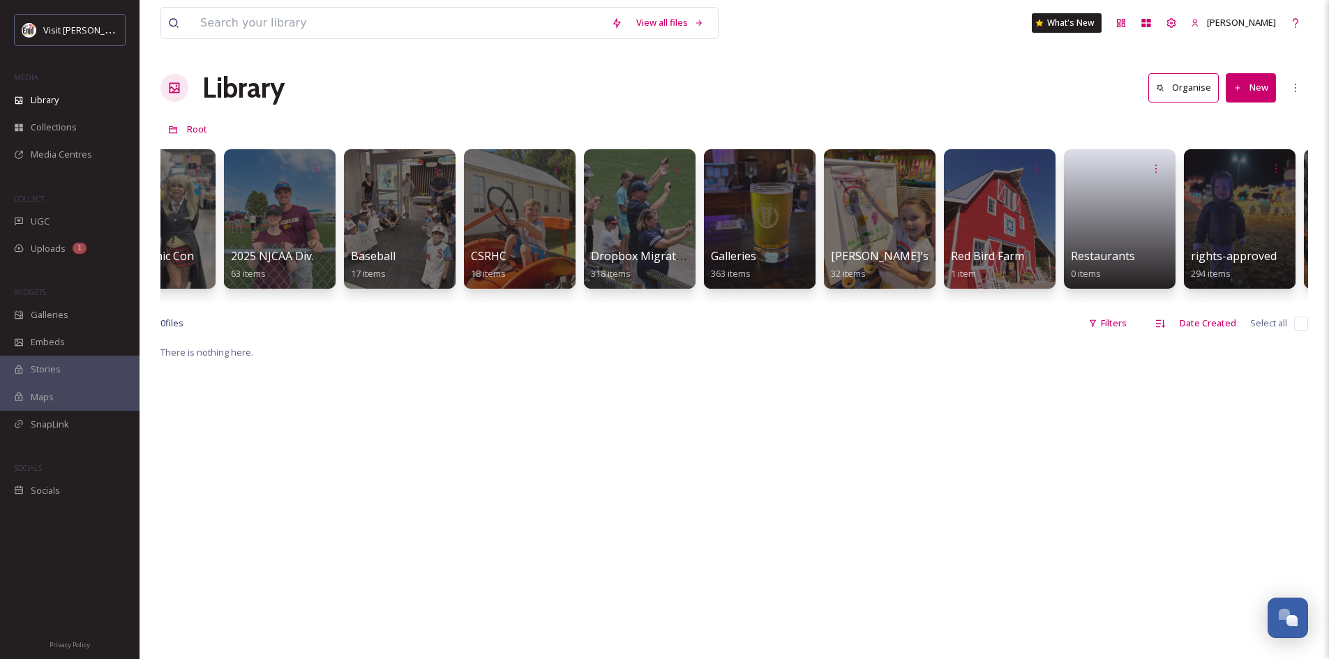
scroll to position [0, 652]
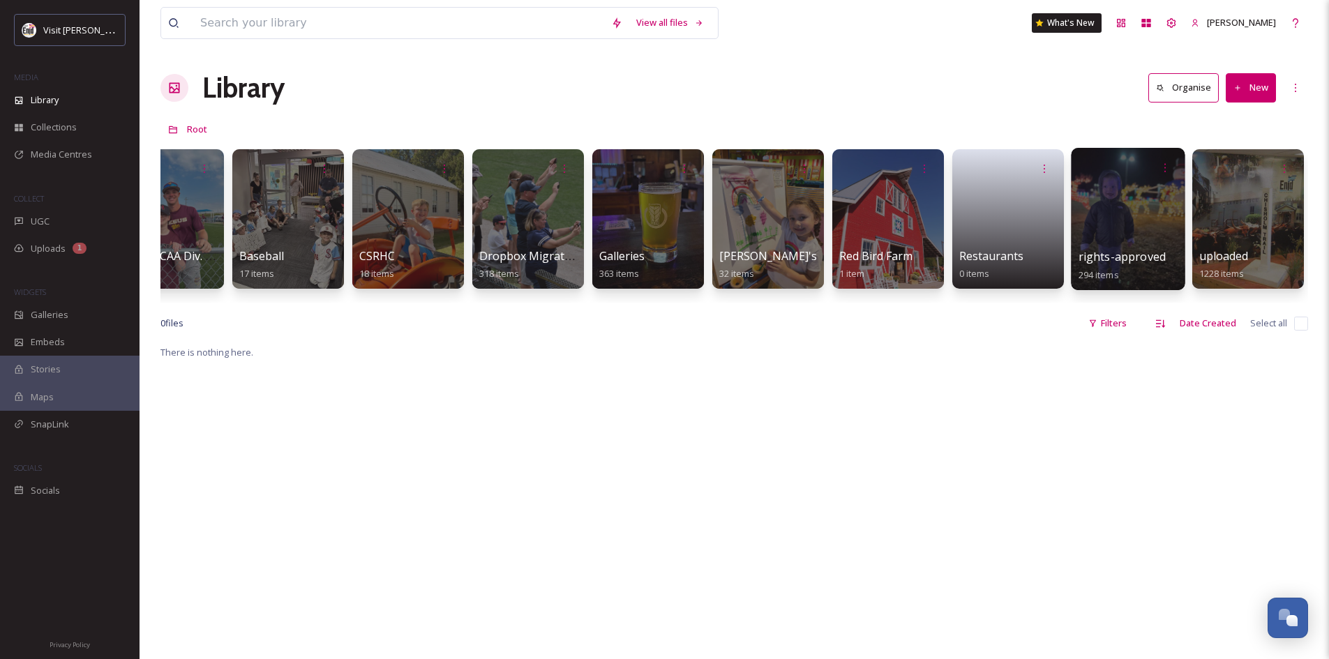
click at [1112, 207] on div at bounding box center [1128, 219] width 114 height 142
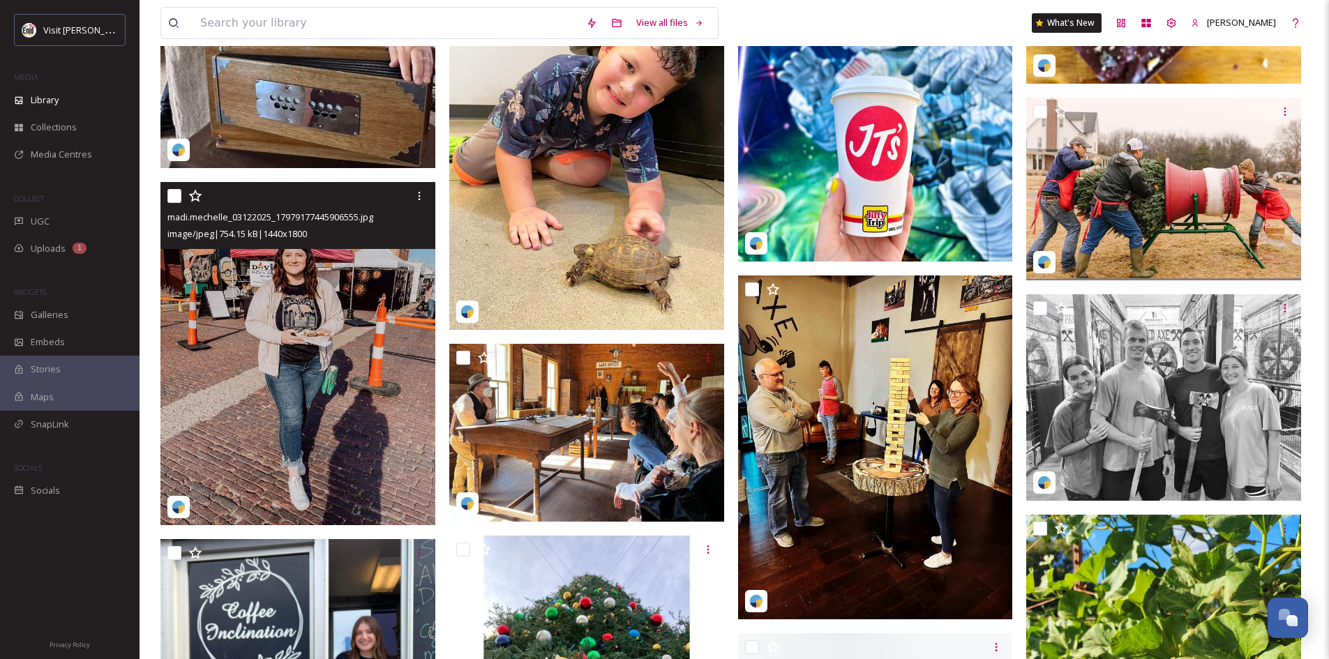
scroll to position [3280, 0]
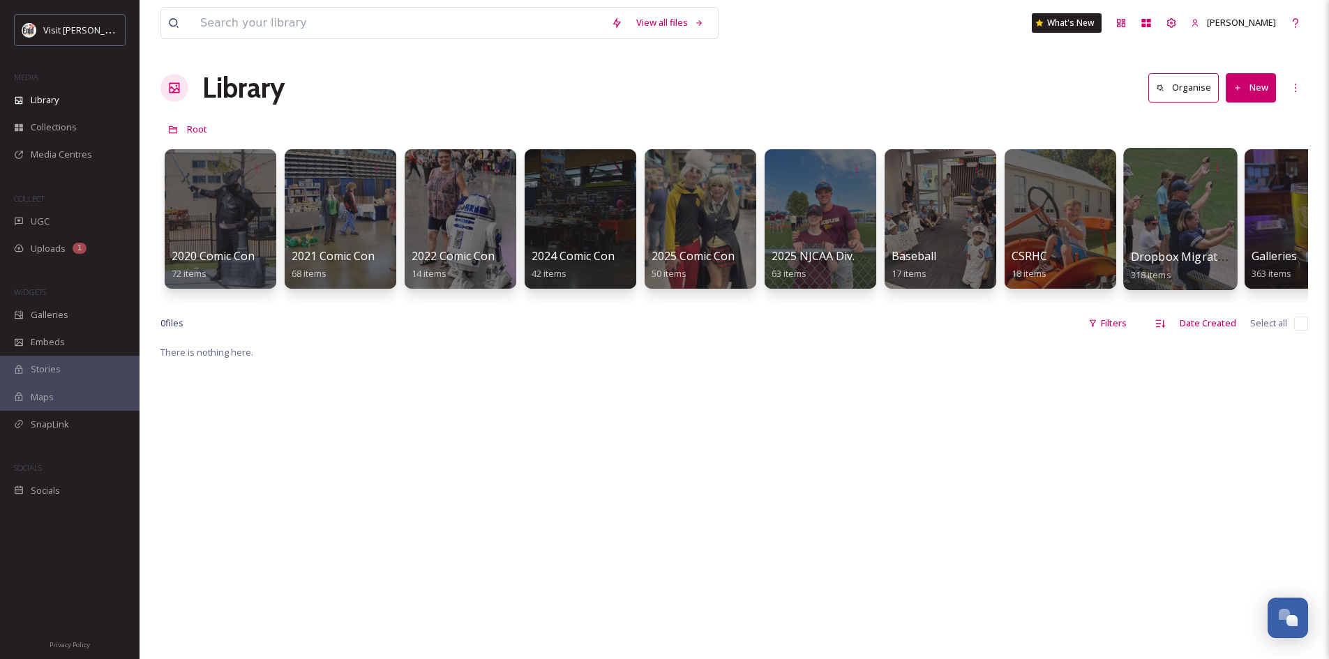
click at [1162, 200] on div at bounding box center [1180, 219] width 114 height 142
click at [1278, 223] on div at bounding box center [1300, 219] width 114 height 142
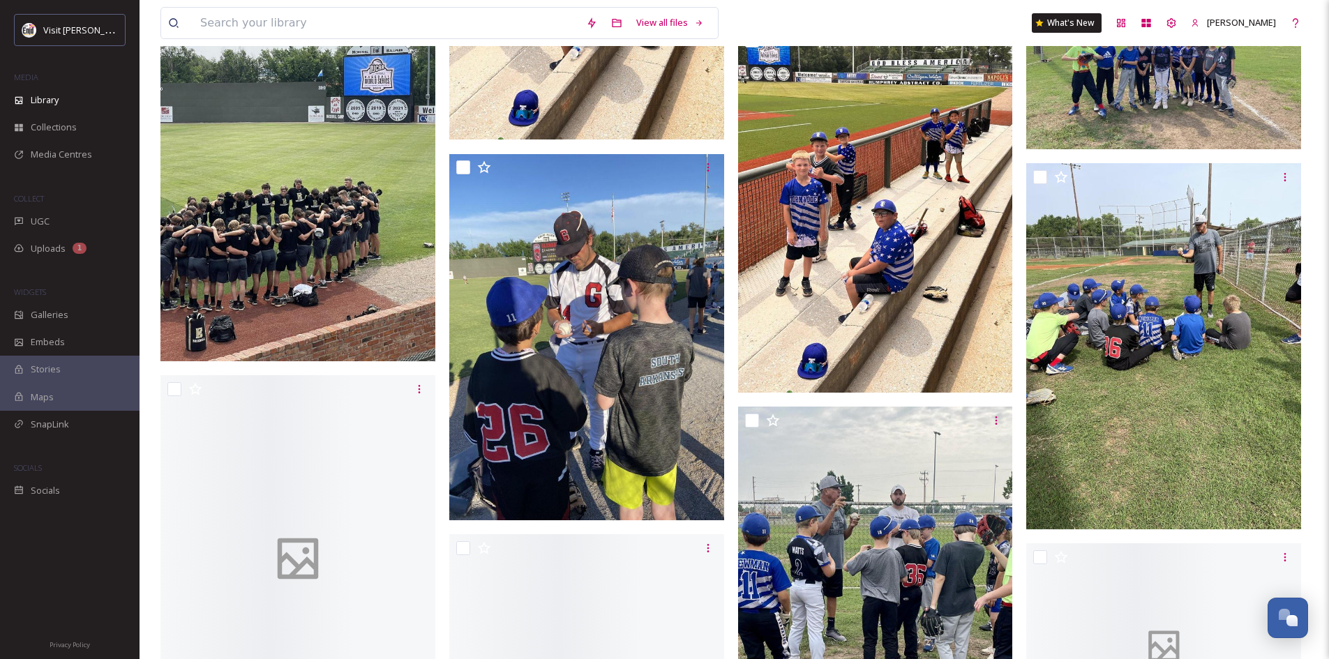
scroll to position [3559, 0]
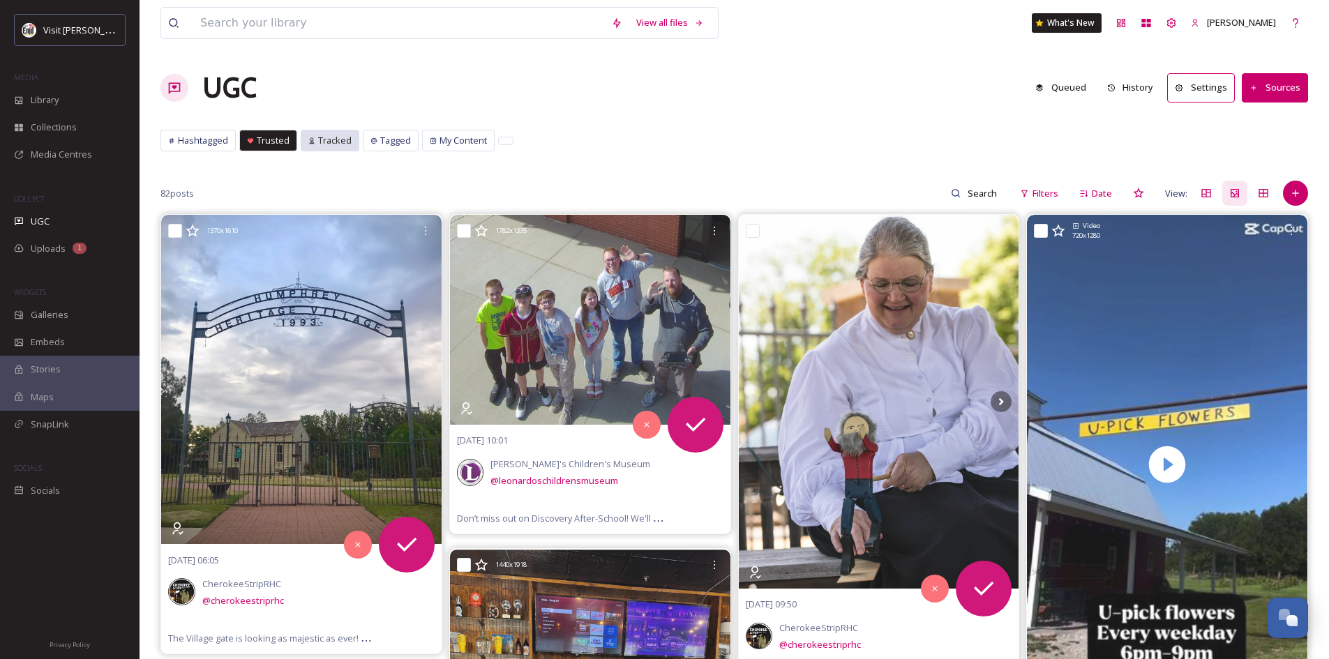
click at [330, 142] on span "Tracked" at bounding box center [334, 140] width 33 height 13
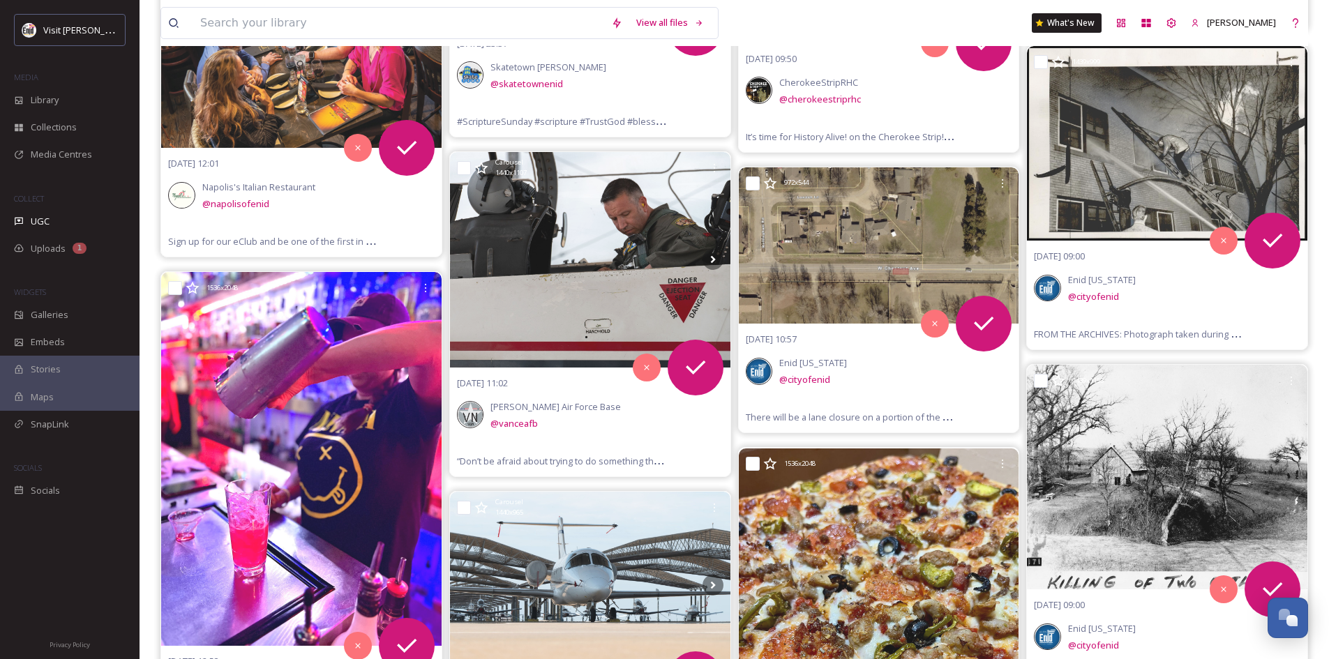
scroll to position [3349, 0]
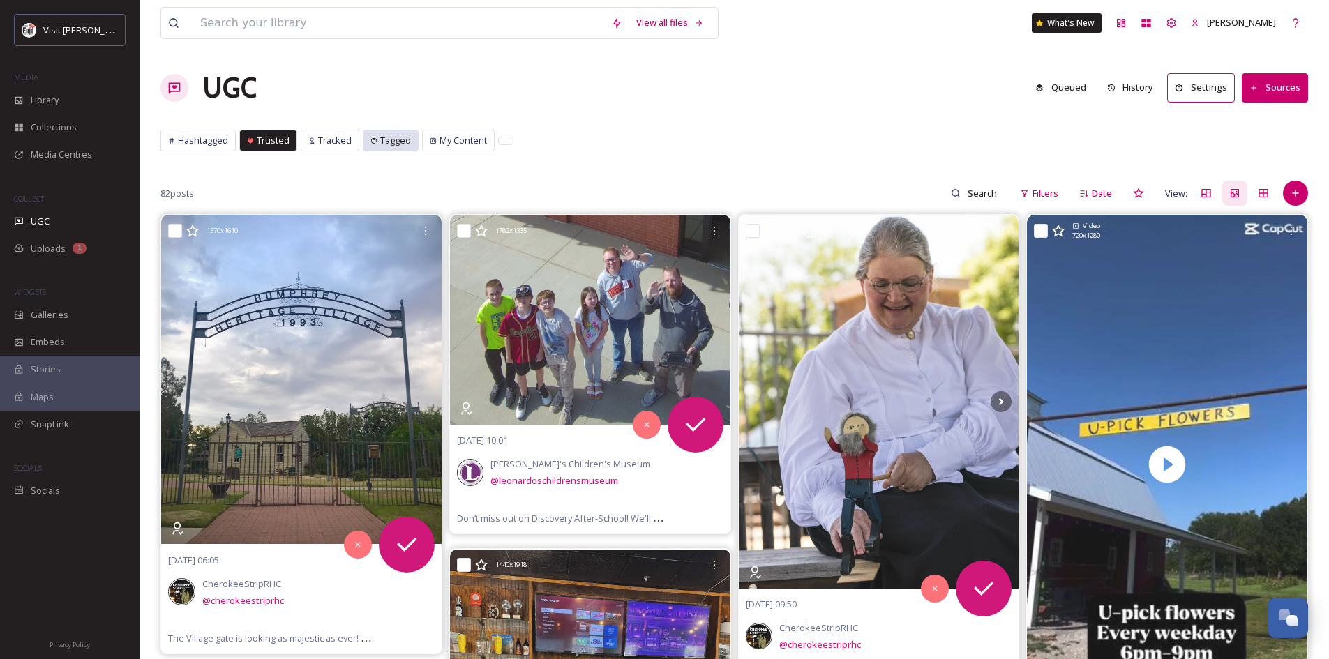
click at [394, 142] on span "Tagged" at bounding box center [395, 140] width 31 height 13
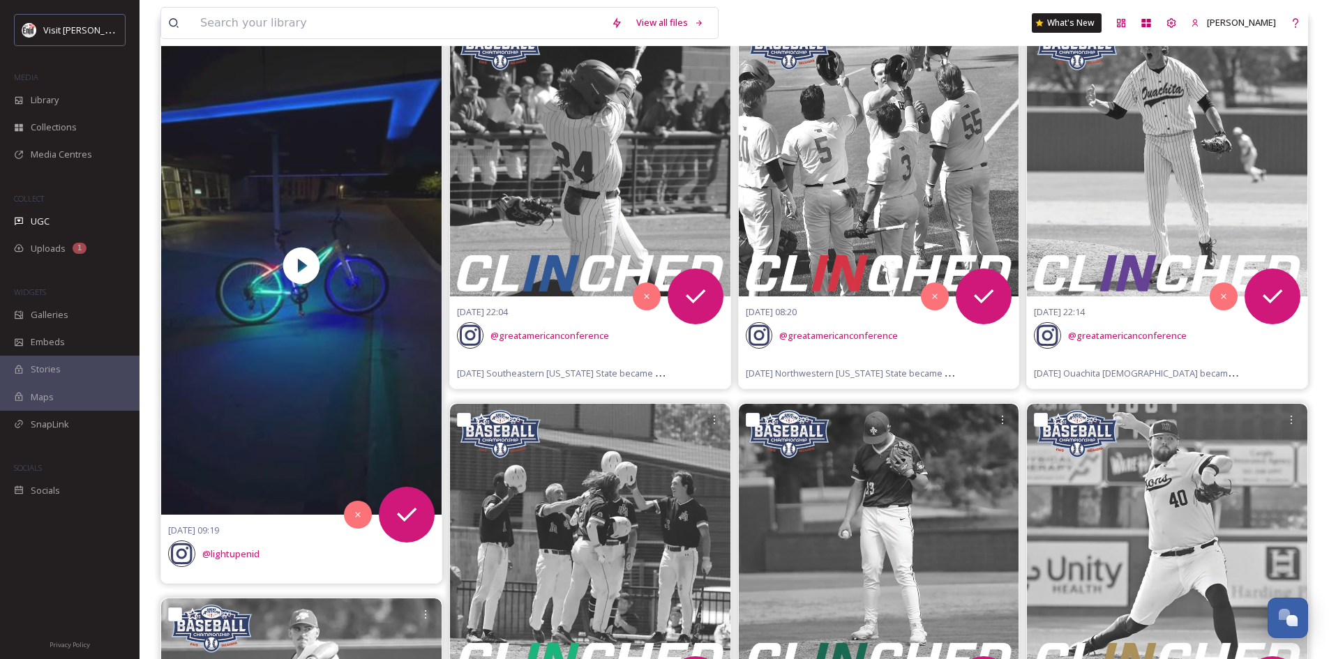
scroll to position [279, 0]
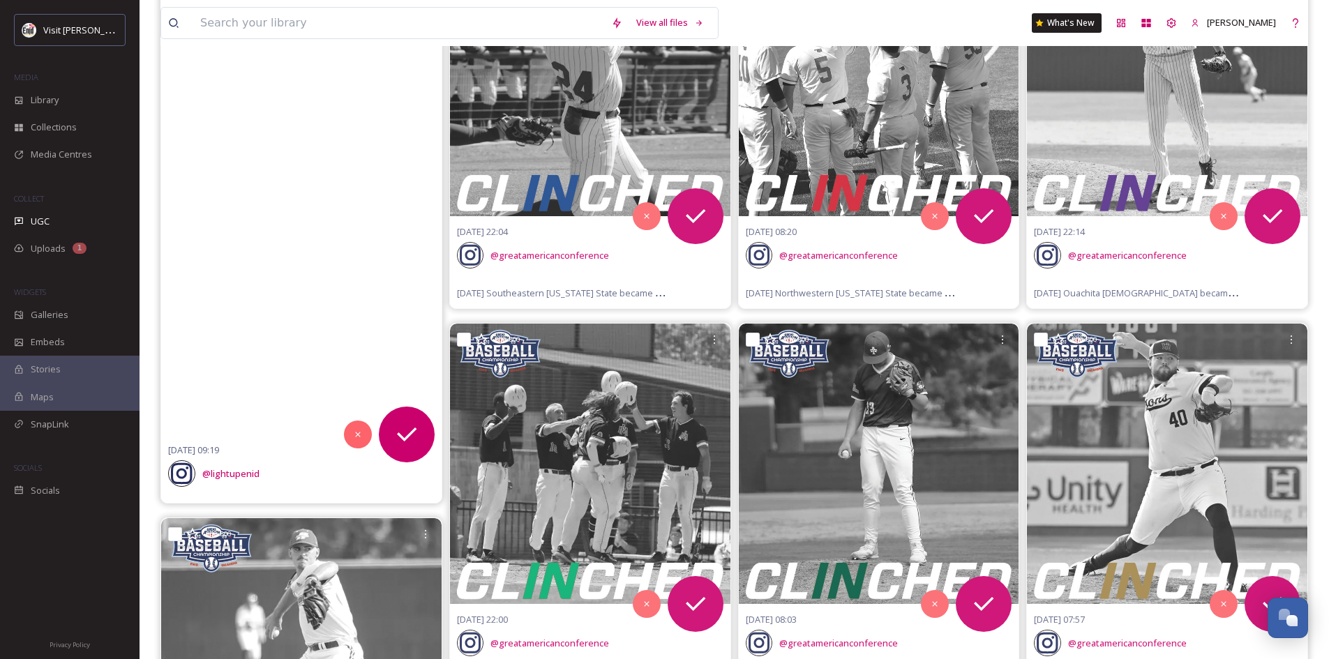
click at [309, 281] on video at bounding box center [301, 185] width 281 height 499
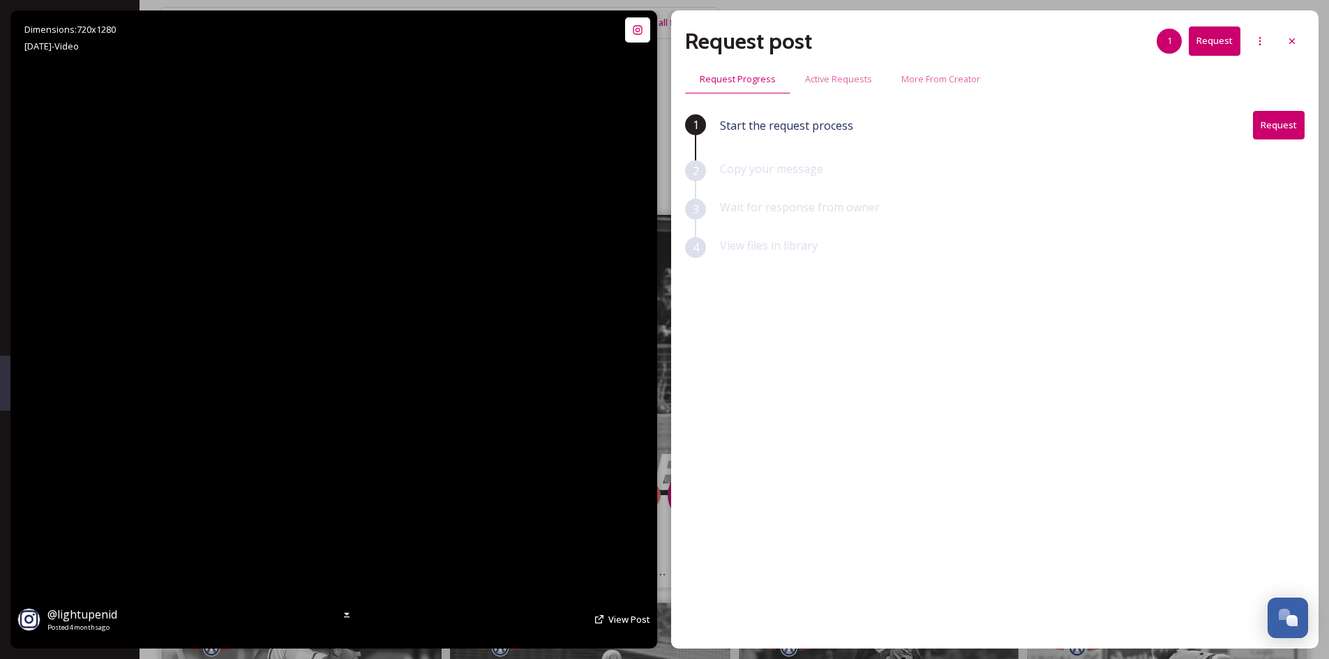
click at [334, 327] on video at bounding box center [333, 329] width 359 height 638
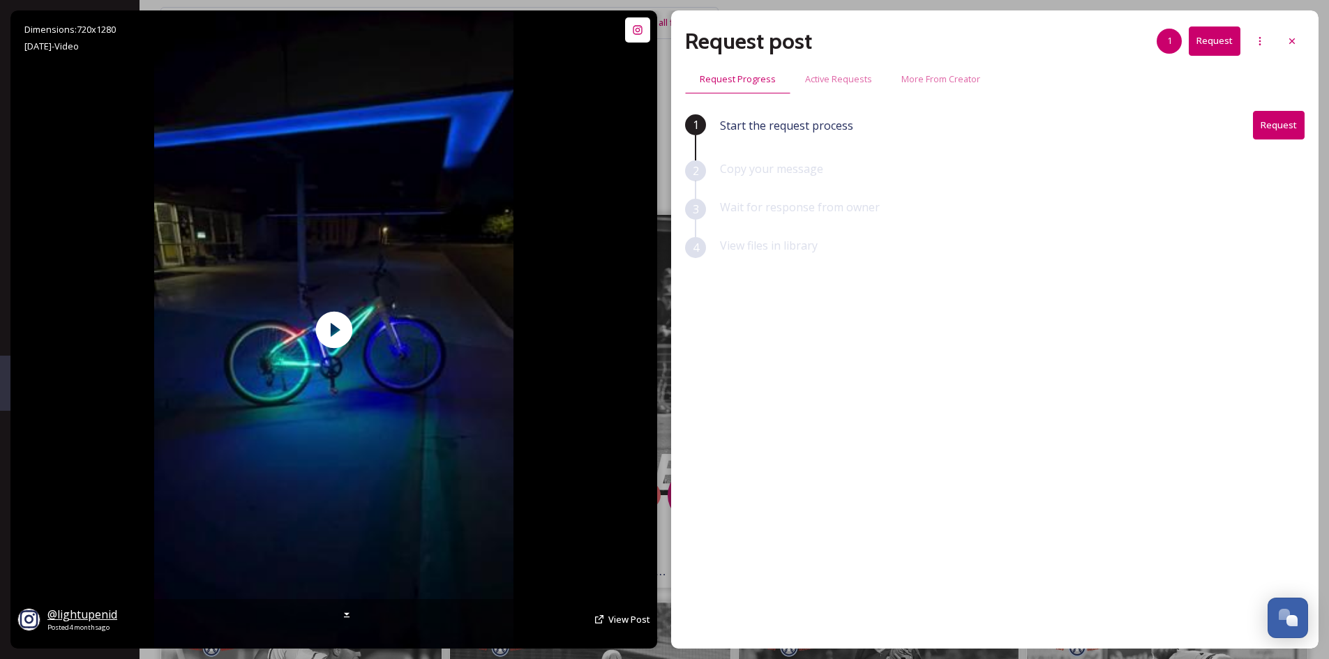
click at [78, 618] on span "@ lightupenid" at bounding box center [82, 614] width 70 height 15
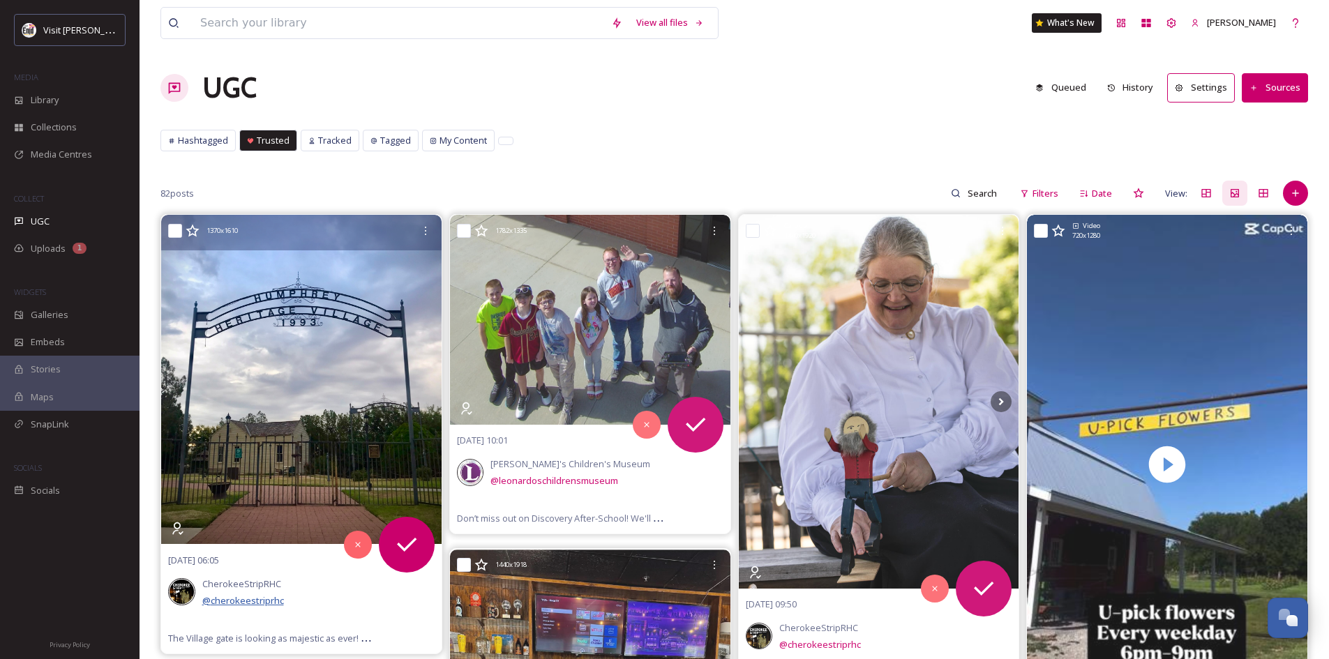
click at [240, 600] on span "@ cherokeestriprhc" at bounding box center [243, 601] width 82 height 13
click at [268, 596] on span "@ cherokeestriprhc" at bounding box center [243, 601] width 82 height 13
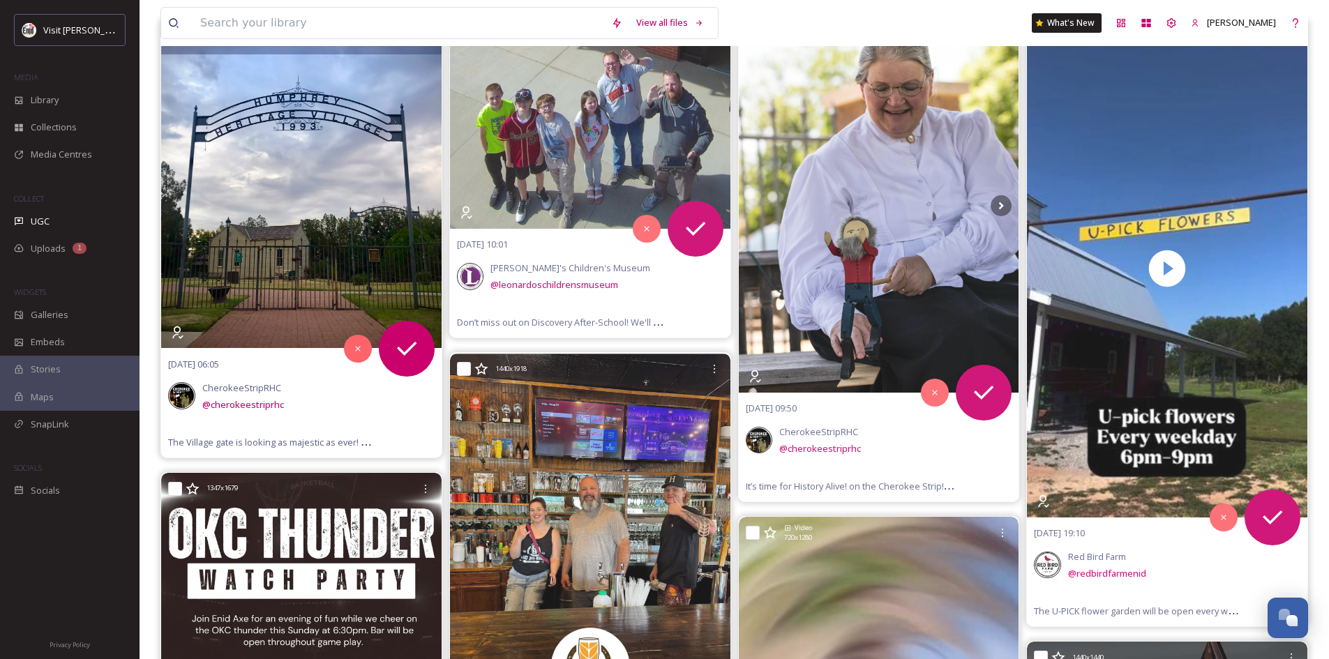
scroll to position [209, 0]
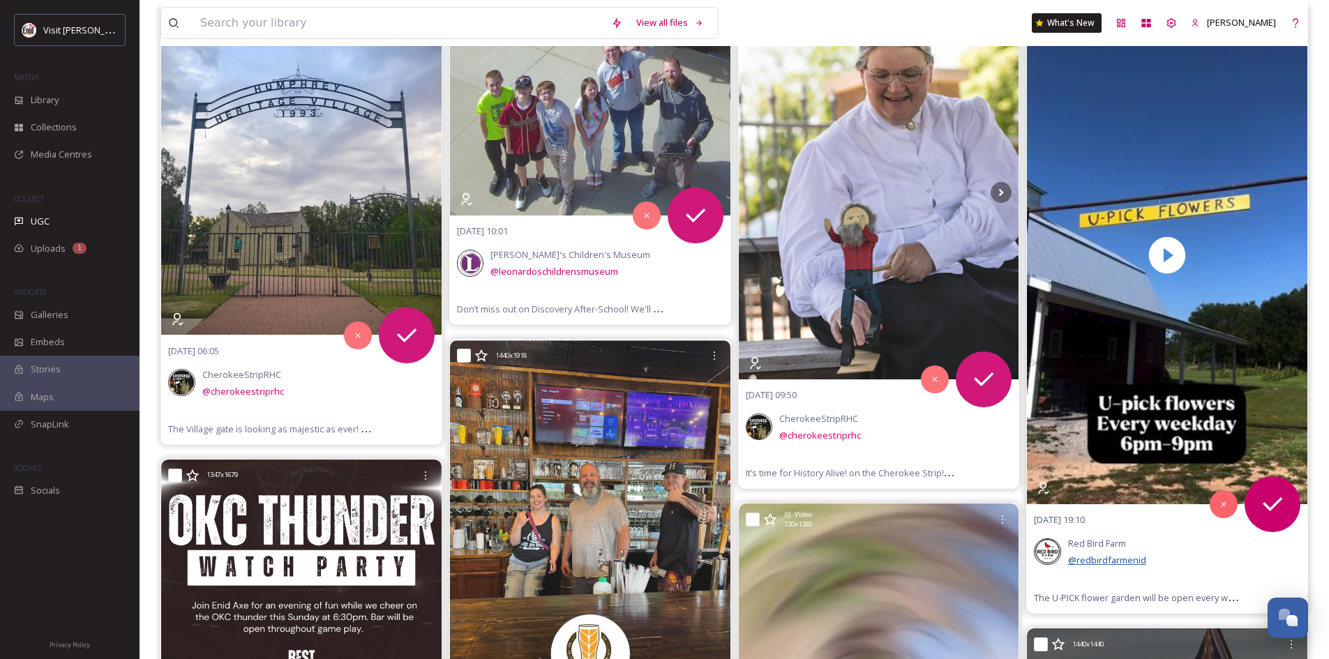
click at [1115, 559] on span "@ redbirdfarmenid" at bounding box center [1107, 560] width 78 height 13
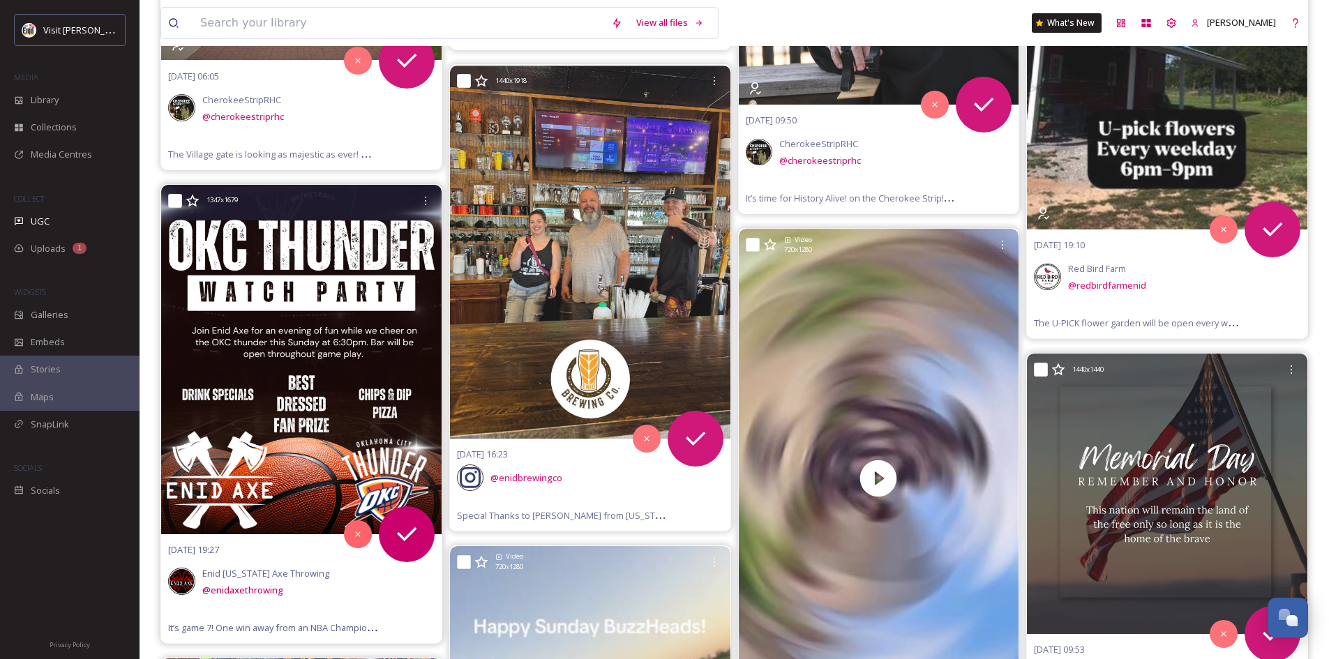
scroll to position [488, 0]
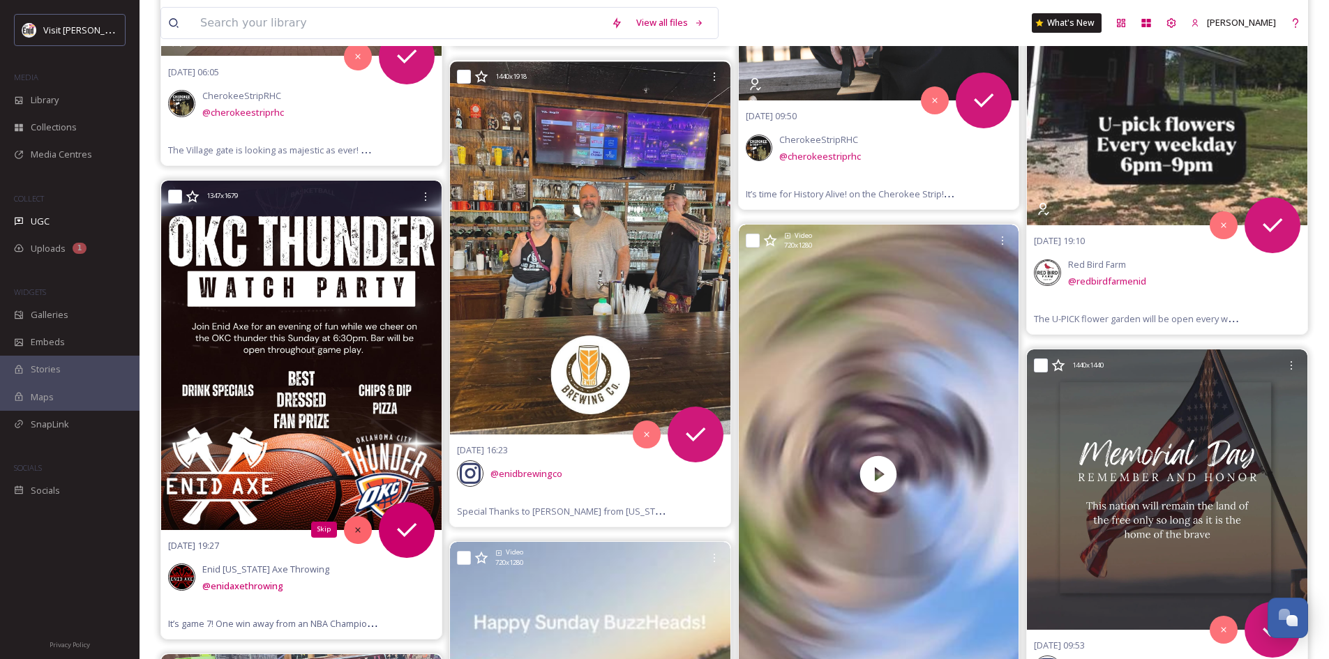
click at [357, 527] on icon at bounding box center [358, 530] width 10 height 10
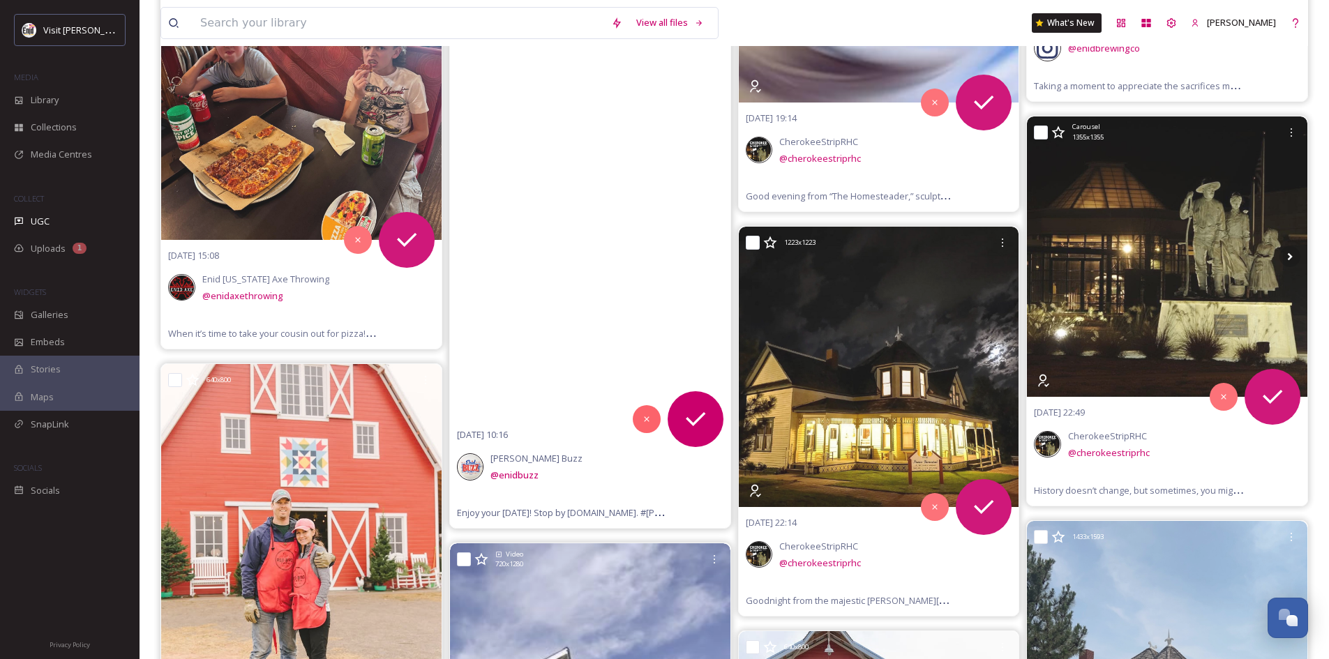
scroll to position [1116, 0]
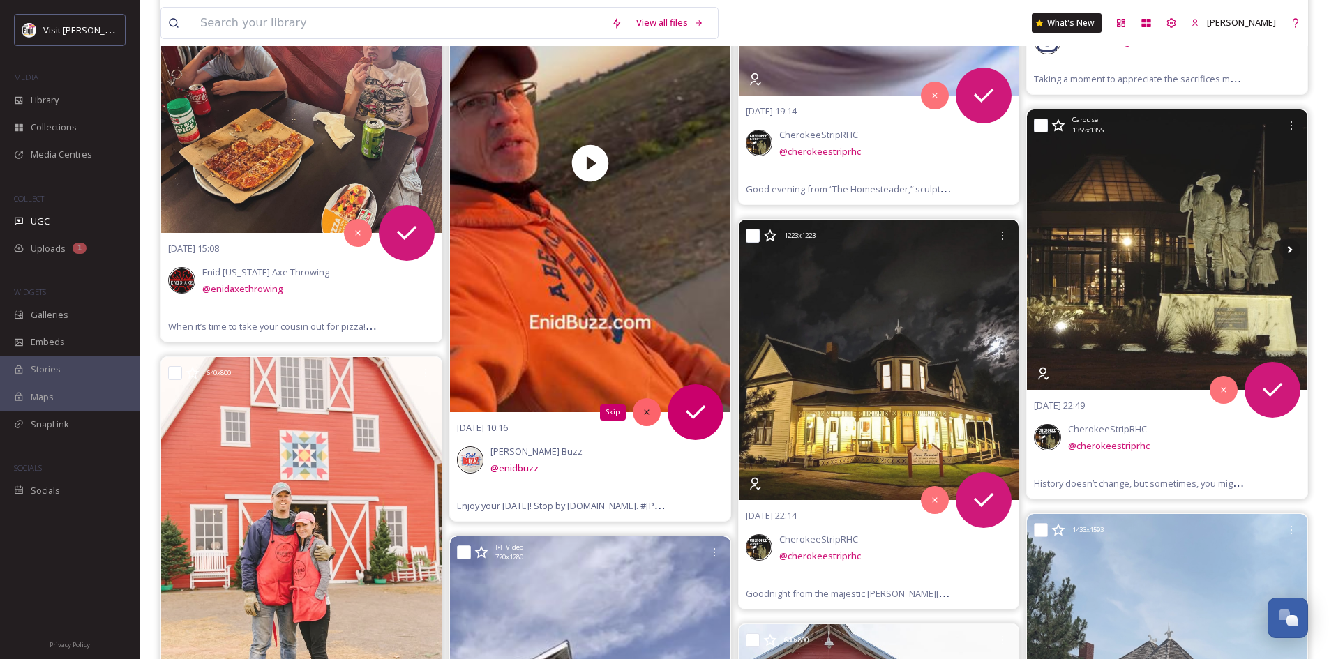
click at [642, 412] on icon at bounding box center [647, 413] width 10 height 10
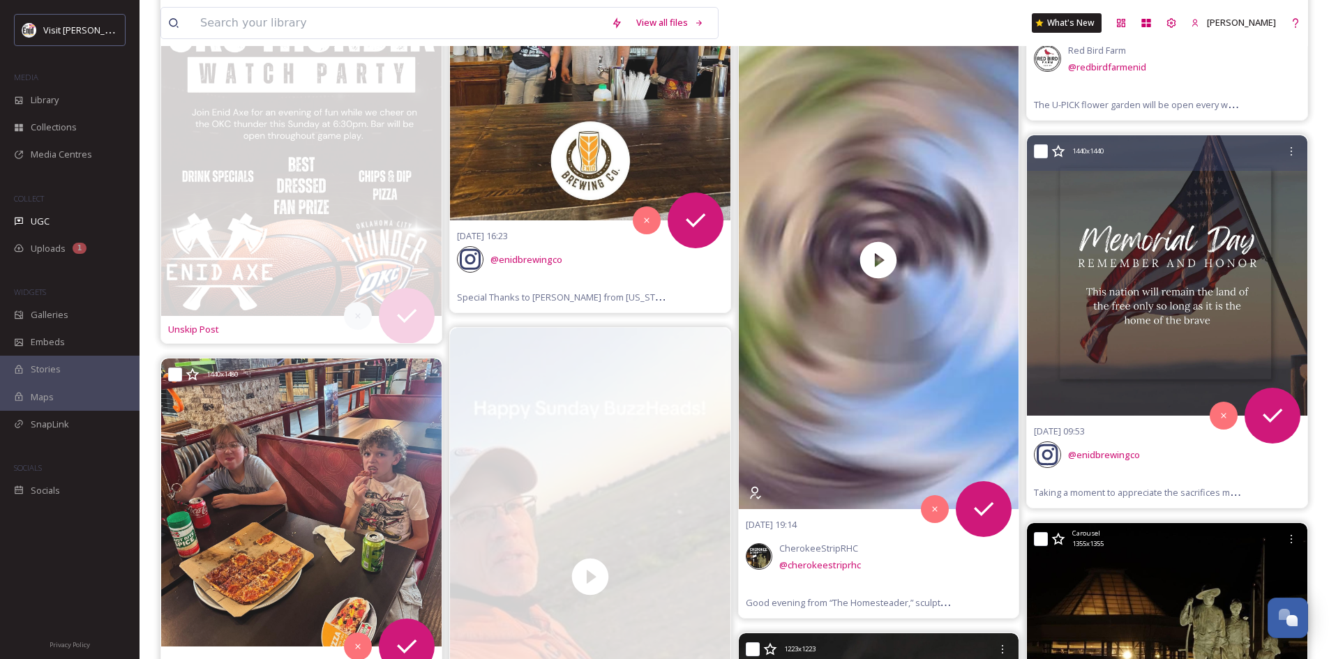
scroll to position [698, 0]
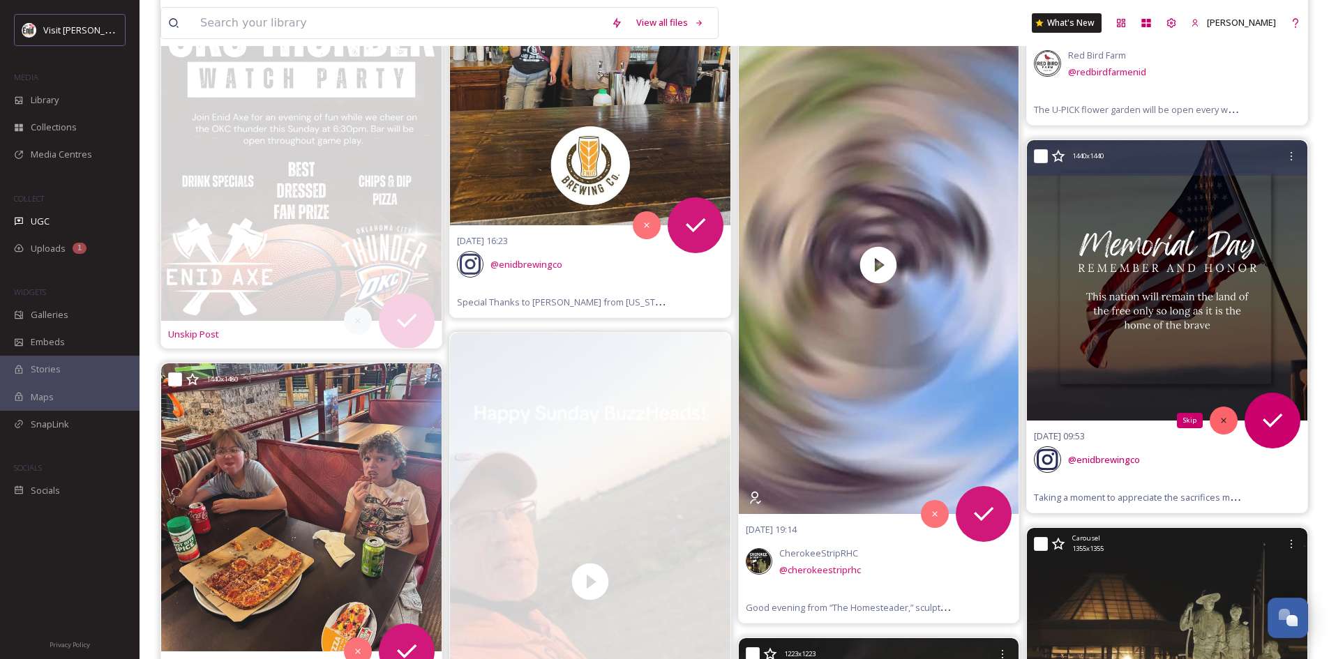
click at [1220, 425] on icon at bounding box center [1224, 421] width 10 height 10
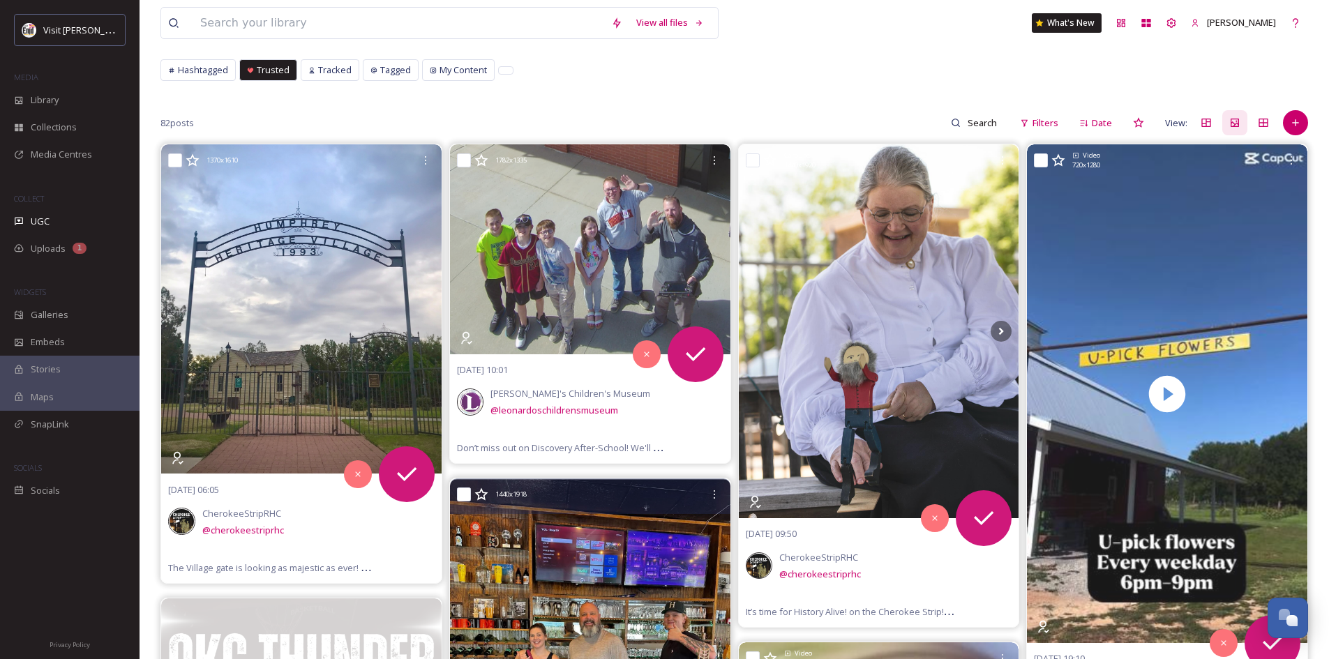
scroll to position [70, 0]
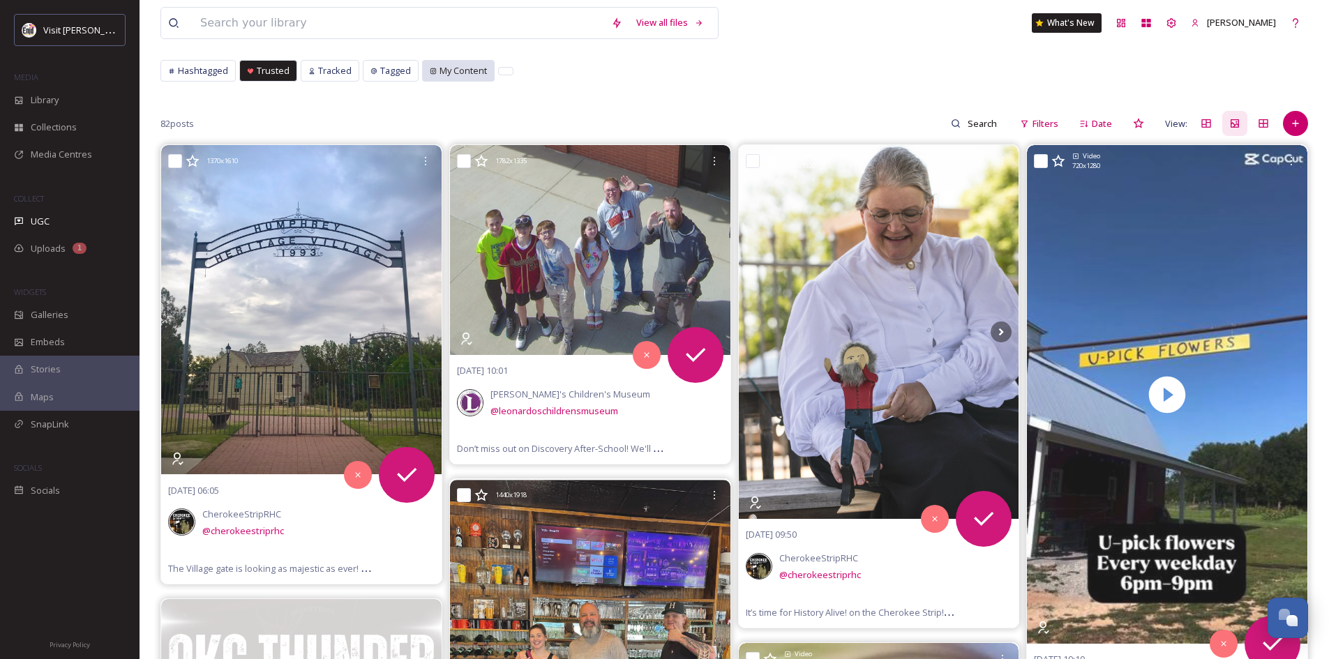
click at [463, 70] on span "My Content" at bounding box center [463, 70] width 47 height 13
